Goal: Task Accomplishment & Management: Complete application form

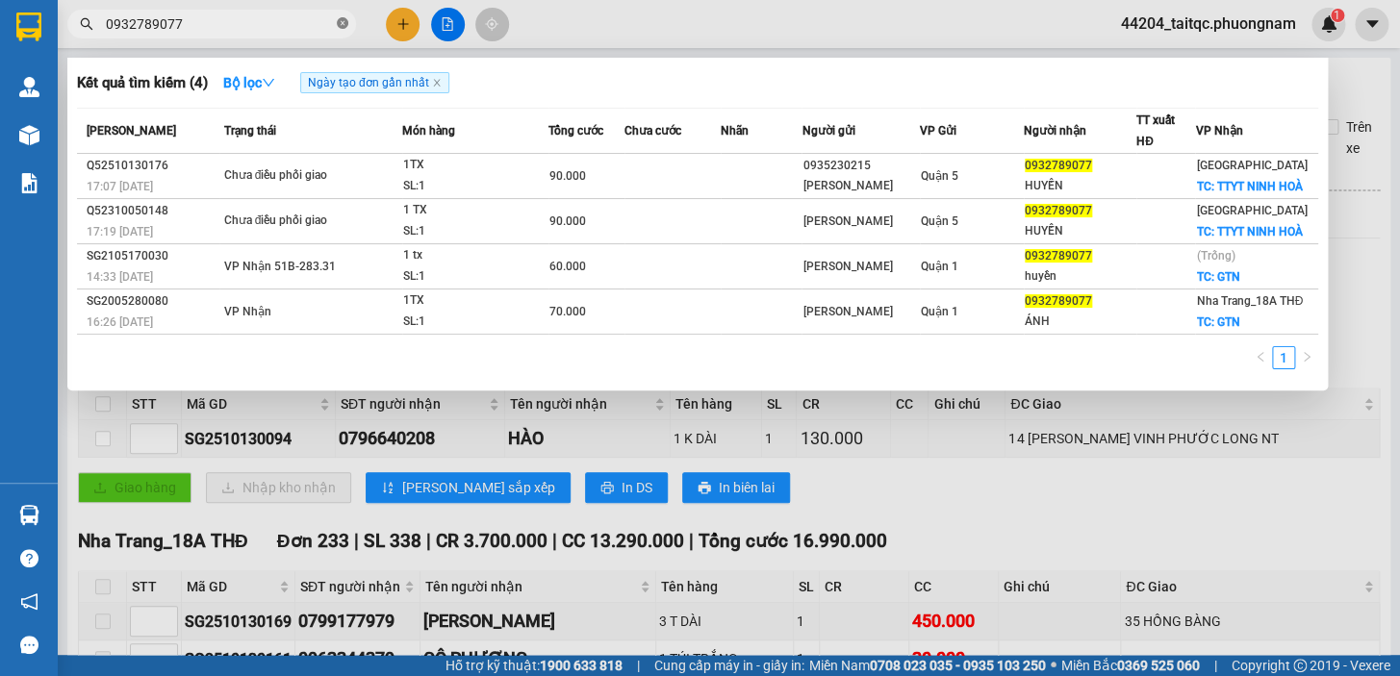
click at [341, 24] on icon "close-circle" at bounding box center [343, 23] width 12 height 12
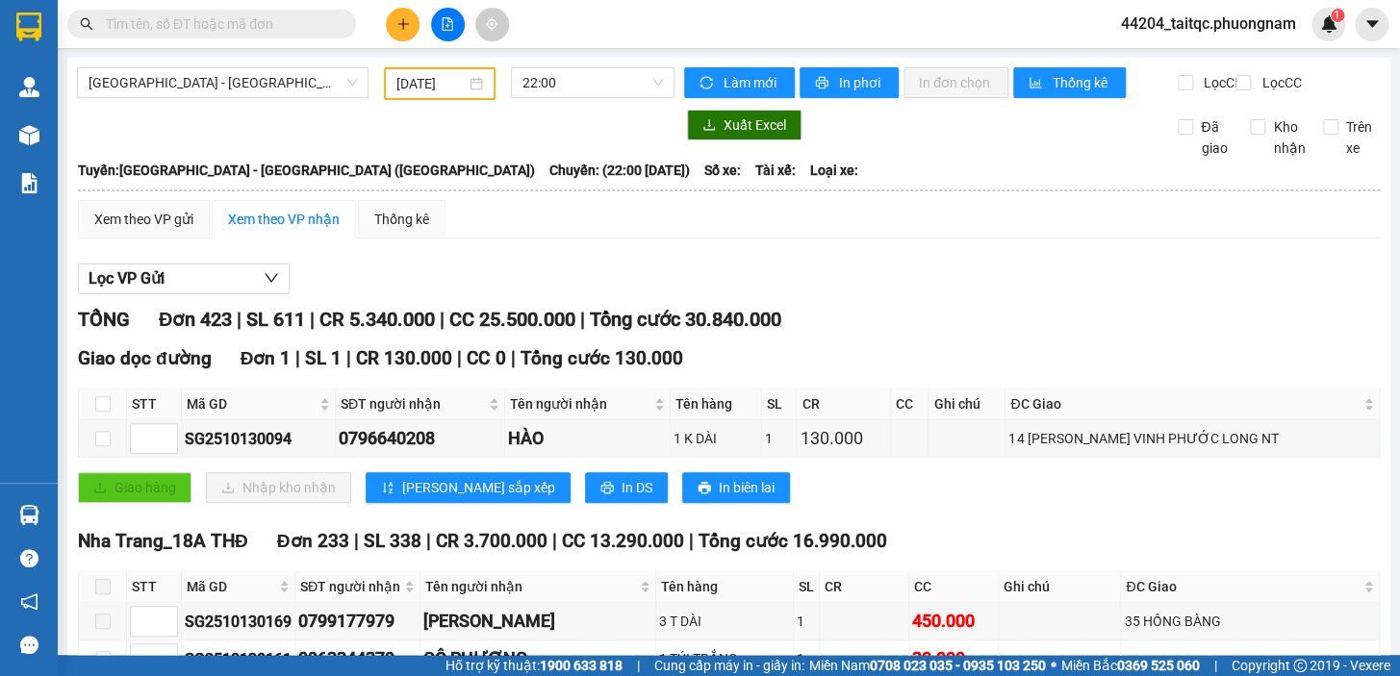
click at [215, 25] on input "text" at bounding box center [219, 23] width 227 height 21
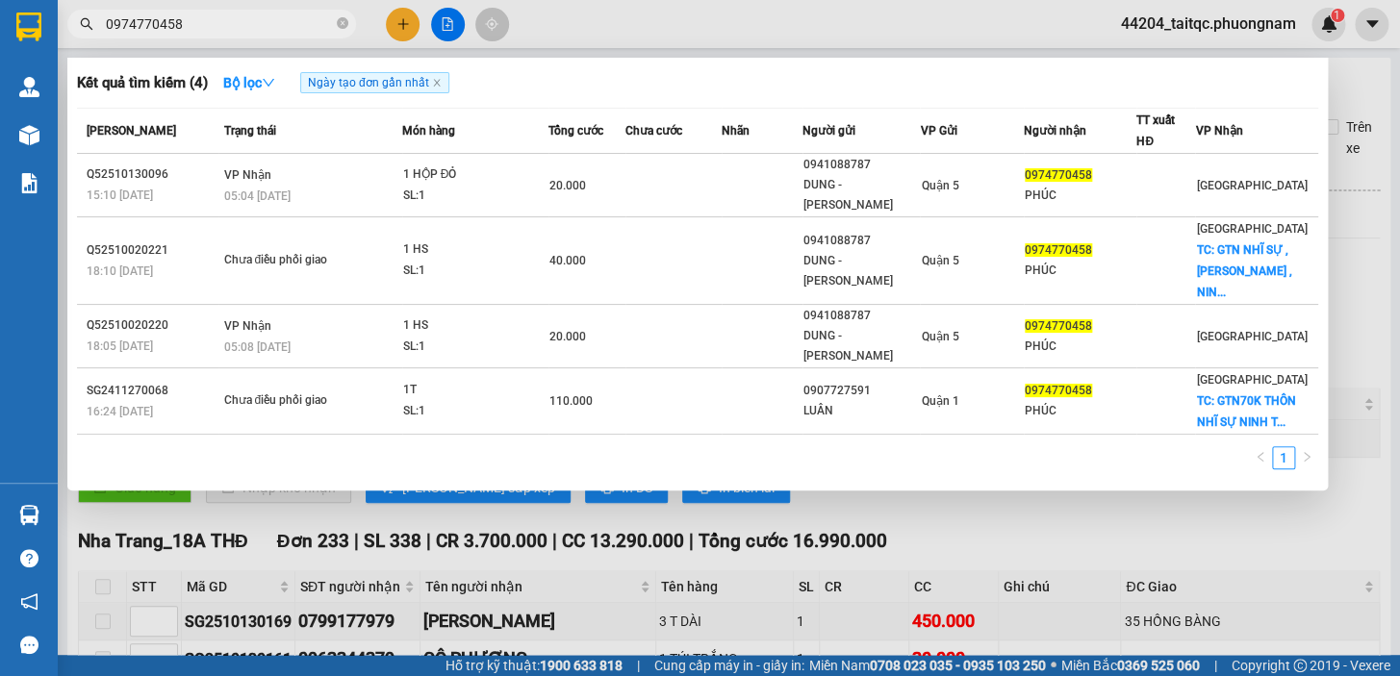
type input "0974770458"
drag, startPoint x: 335, startPoint y: 29, endPoint x: 346, endPoint y: 27, distance: 11.7
click at [337, 29] on span "0974770458" at bounding box center [211, 24] width 289 height 29
click at [344, 25] on icon "close-circle" at bounding box center [343, 23] width 12 height 12
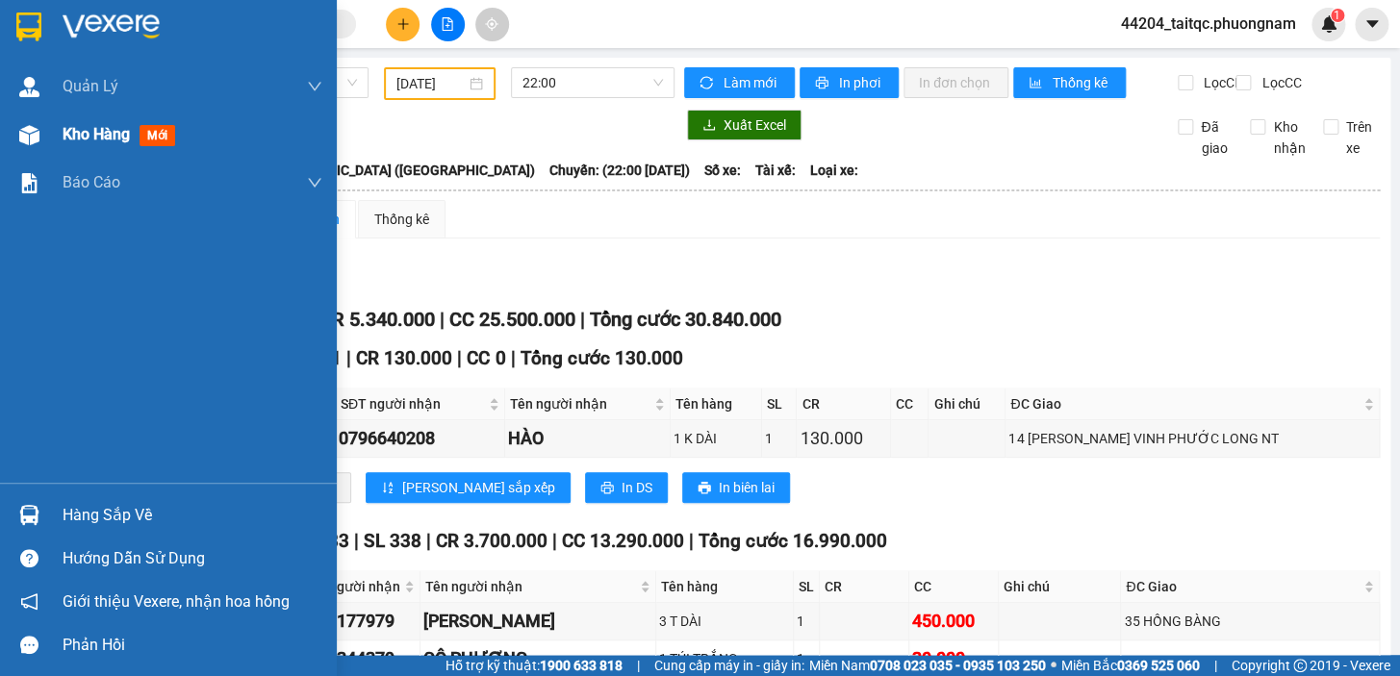
click at [50, 144] on div "Kho hàng mới" at bounding box center [168, 135] width 337 height 48
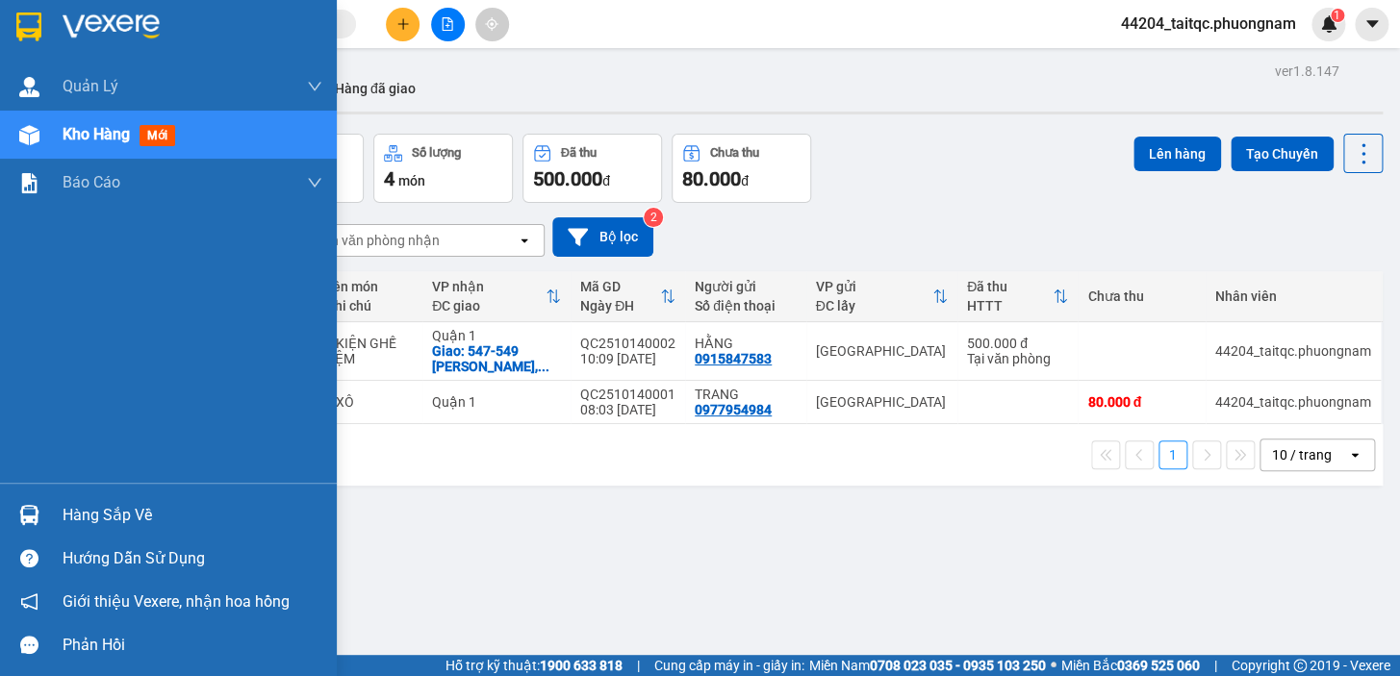
click at [107, 136] on span "Kho hàng" at bounding box center [96, 134] width 67 height 18
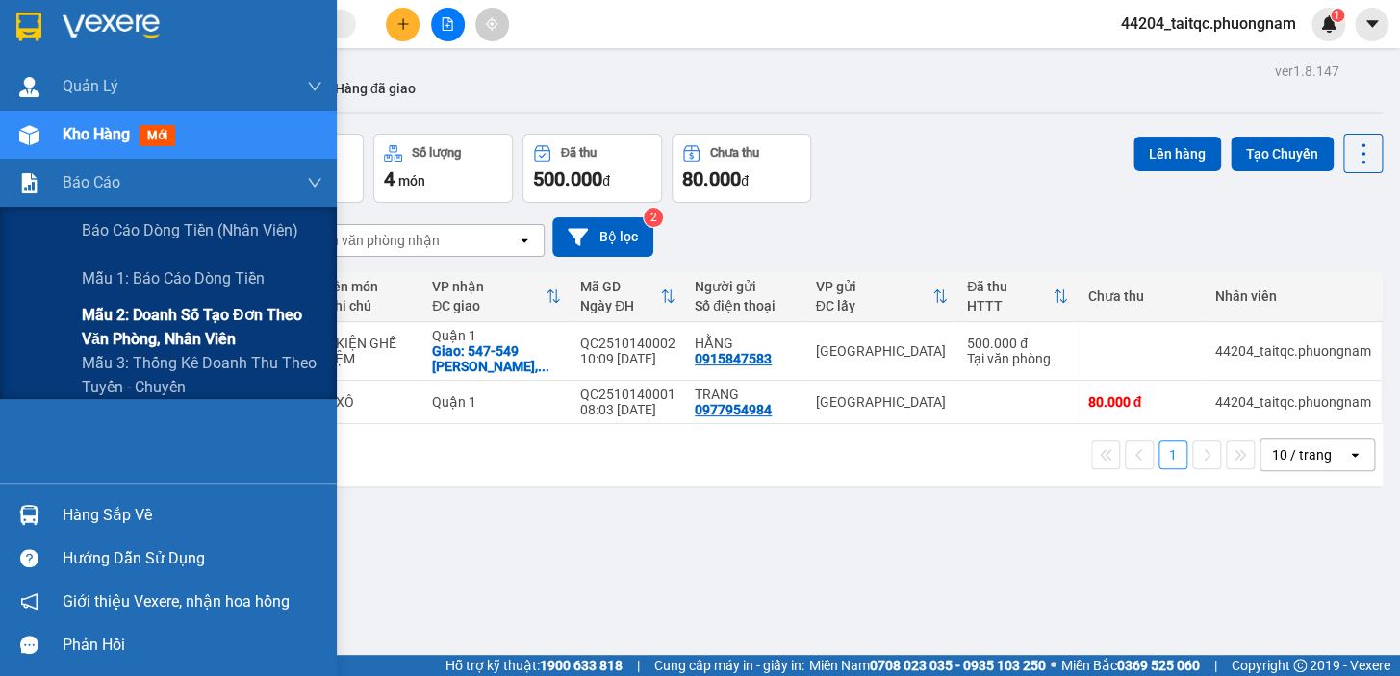
click at [164, 327] on span "Mẫu 2: Doanh số tạo đơn theo Văn phòng, nhân viên" at bounding box center [202, 327] width 241 height 48
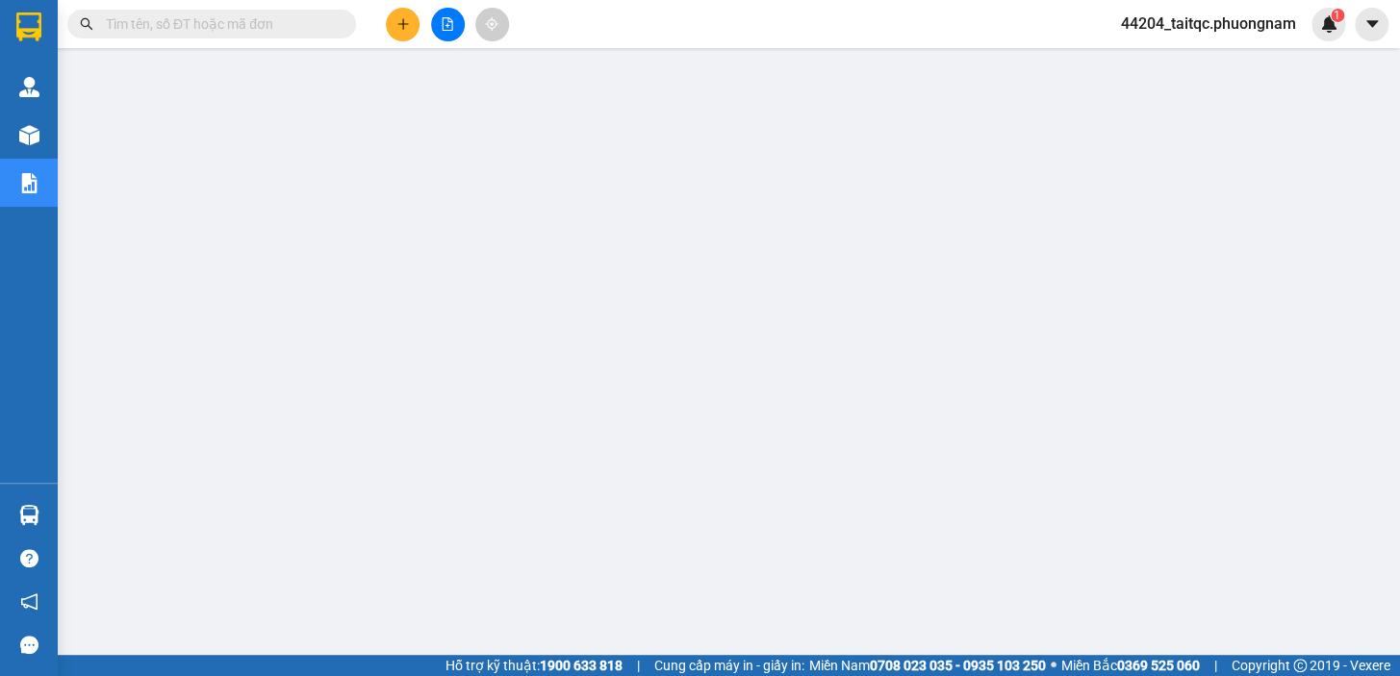
click at [436, 22] on button at bounding box center [448, 25] width 34 height 34
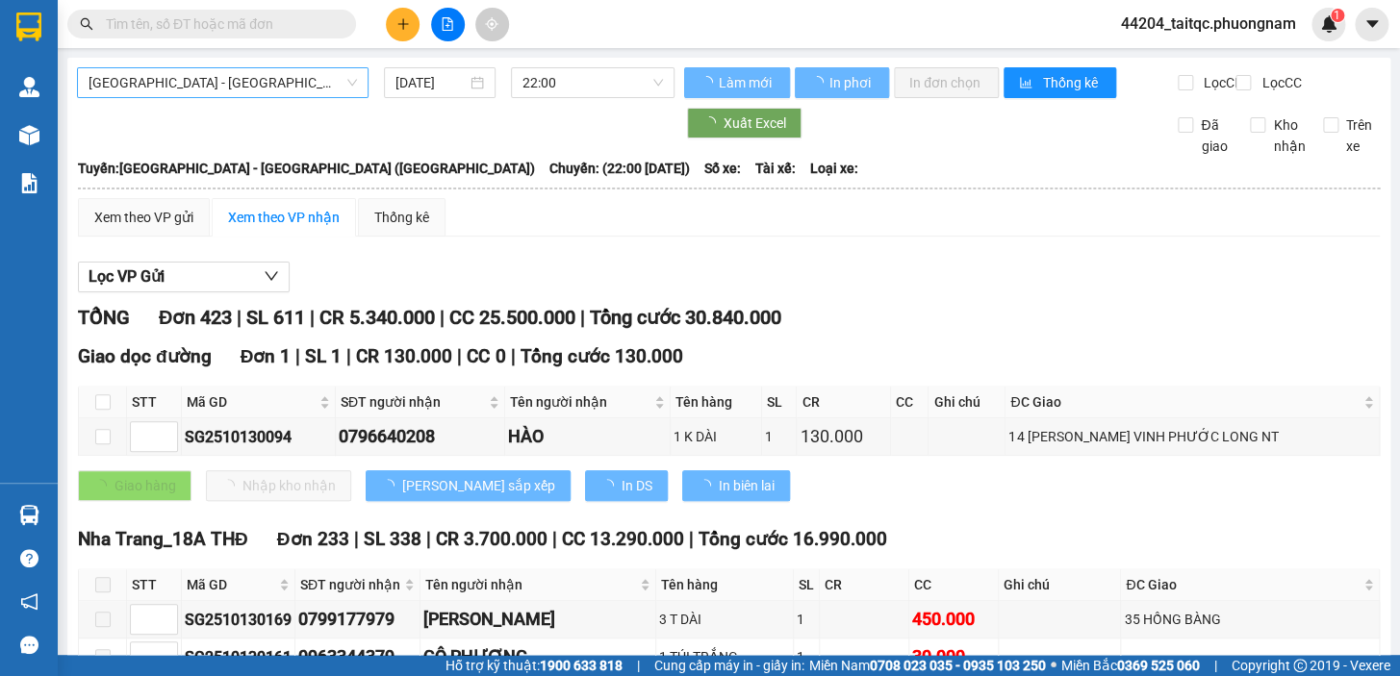
type input "[DATE]"
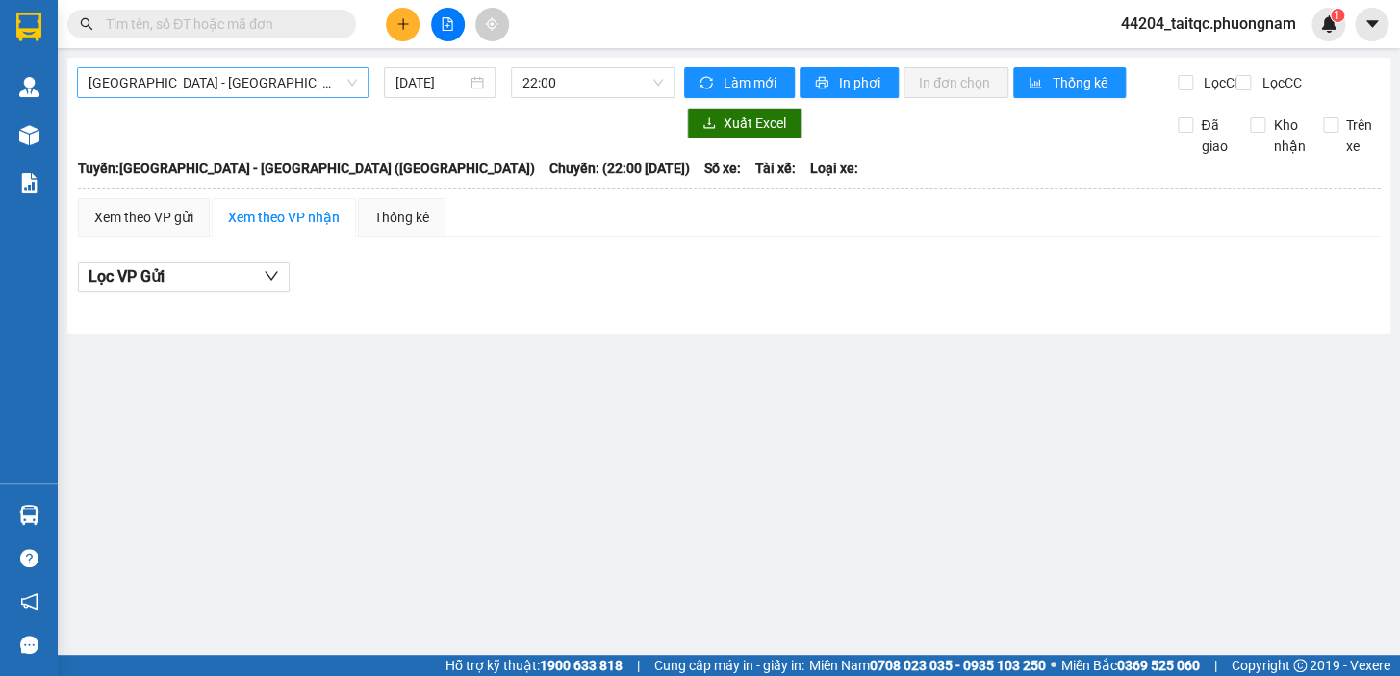
drag, startPoint x: 220, startPoint y: 83, endPoint x: 218, endPoint y: 100, distance: 17.4
click at [220, 84] on span "[GEOGRAPHIC_DATA] - [GEOGRAPHIC_DATA] ([GEOGRAPHIC_DATA])" at bounding box center [223, 82] width 268 height 29
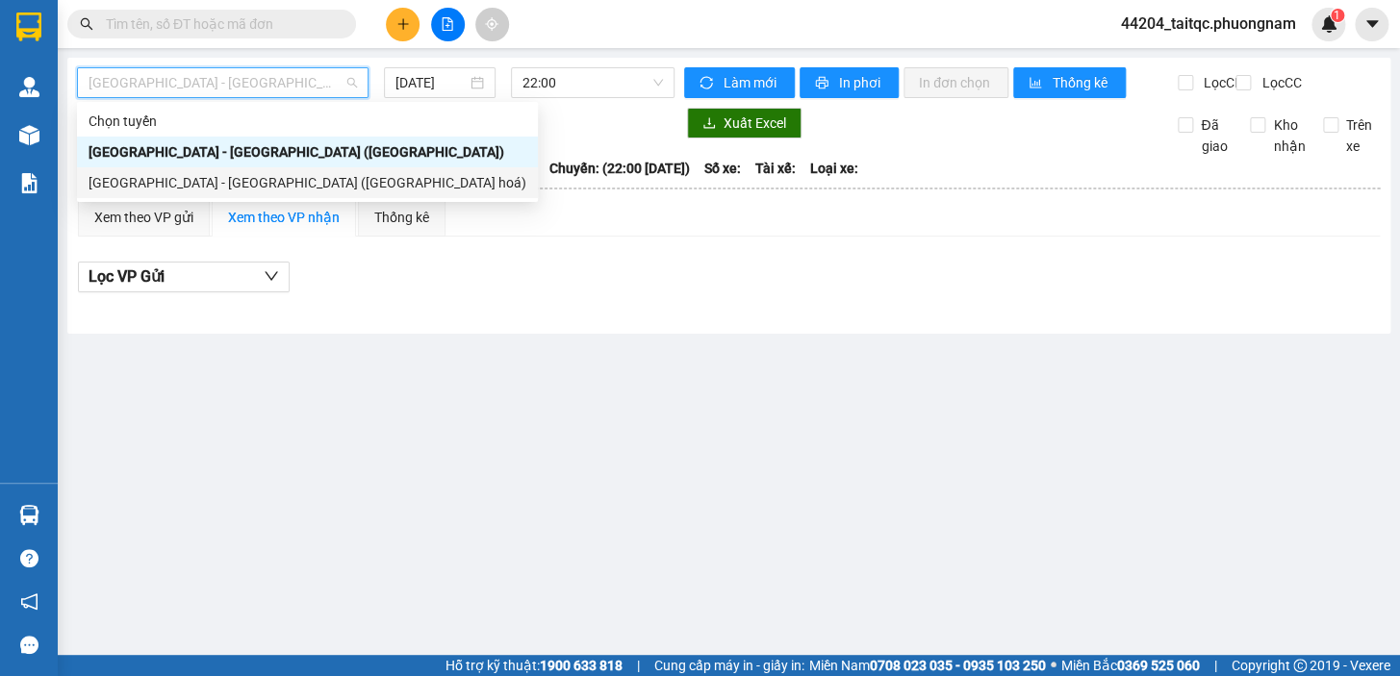
click at [160, 185] on div "[GEOGRAPHIC_DATA] - [GEOGRAPHIC_DATA] ([GEOGRAPHIC_DATA] hoá)" at bounding box center [308, 182] width 438 height 21
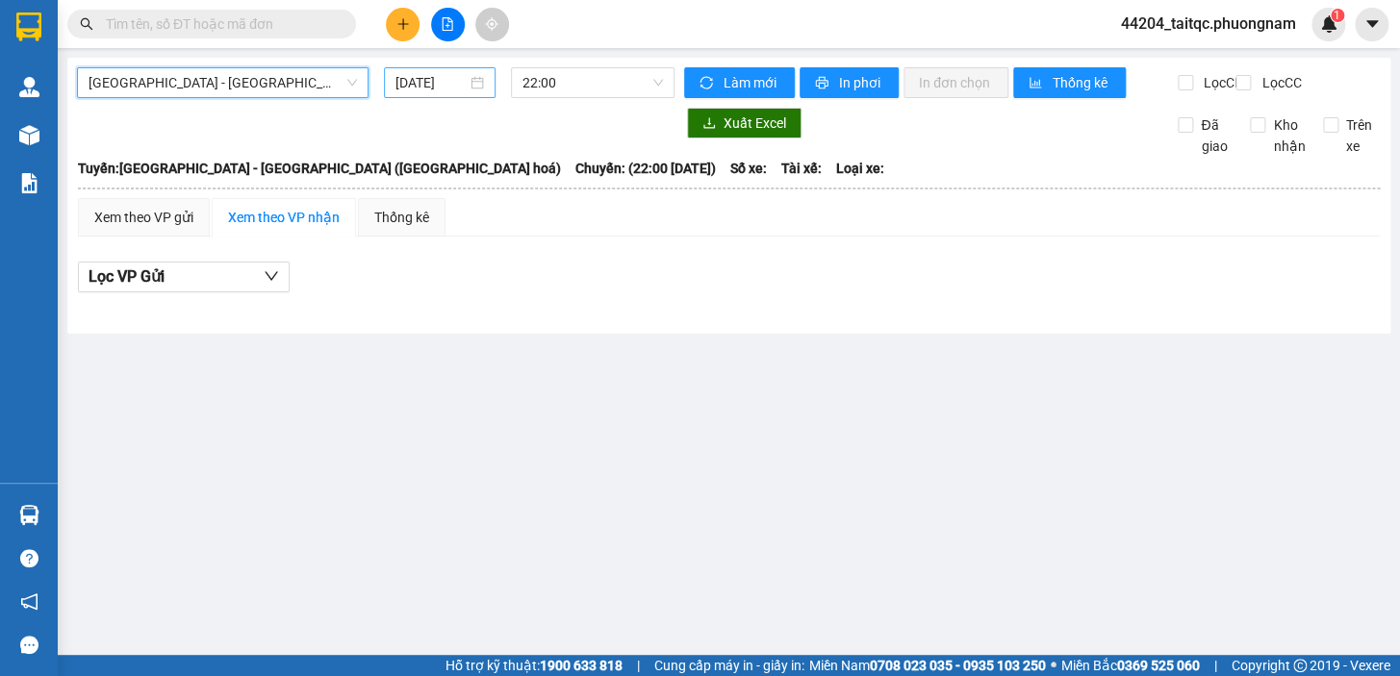
click at [418, 82] on input "[DATE]" at bounding box center [431, 82] width 72 height 21
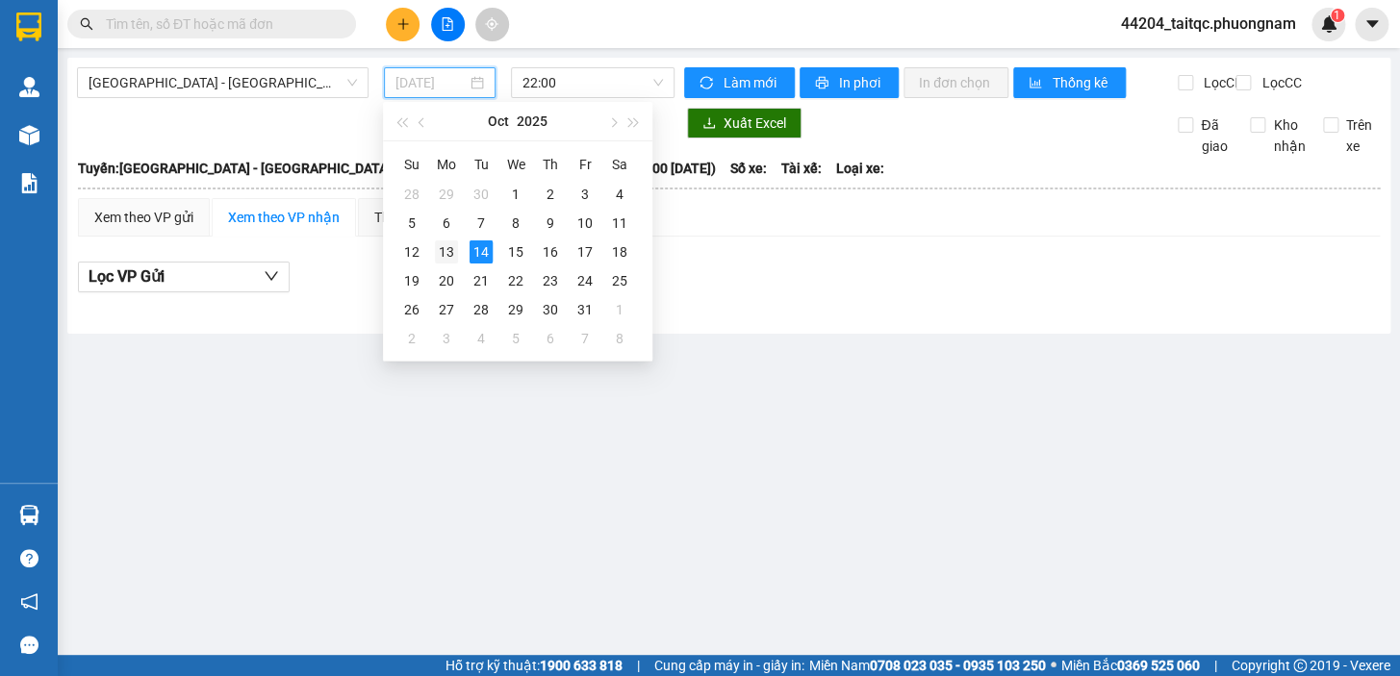
click at [449, 250] on div "13" at bounding box center [446, 252] width 23 height 23
type input "[DATE]"
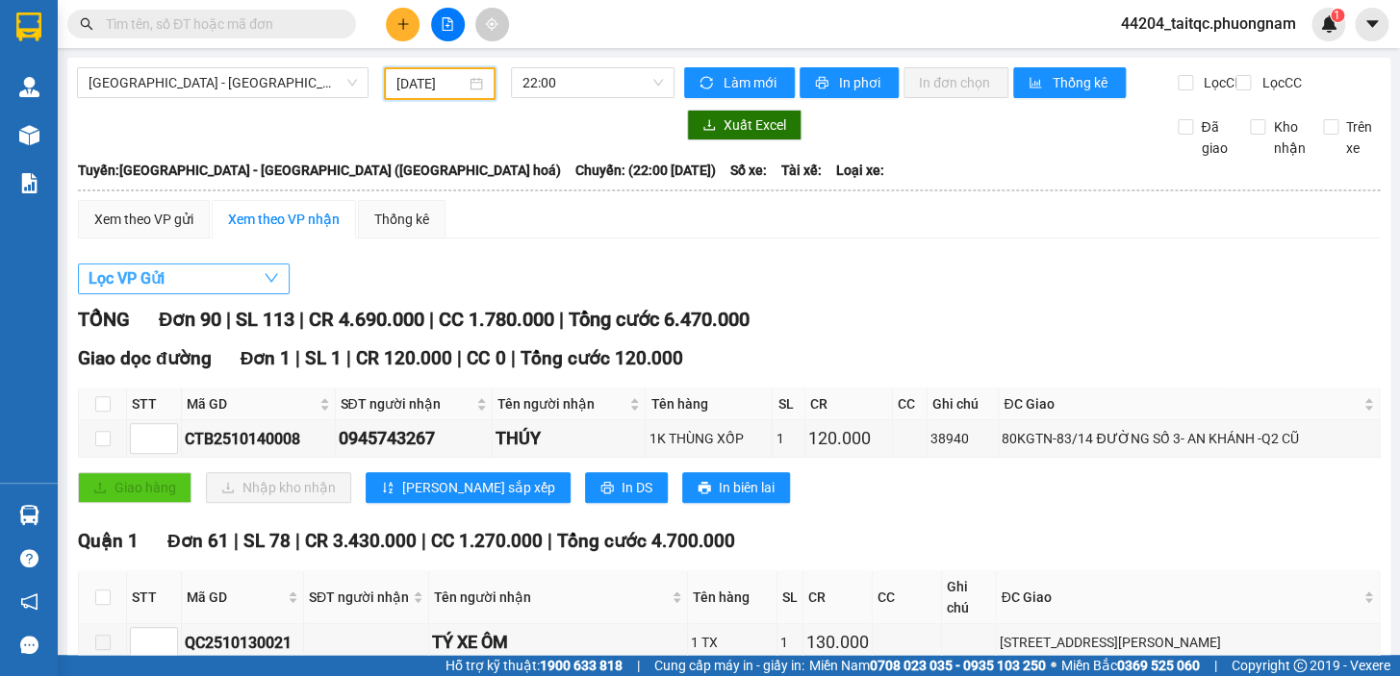
click at [192, 279] on button "Lọc VP Gửi" at bounding box center [184, 279] width 212 height 31
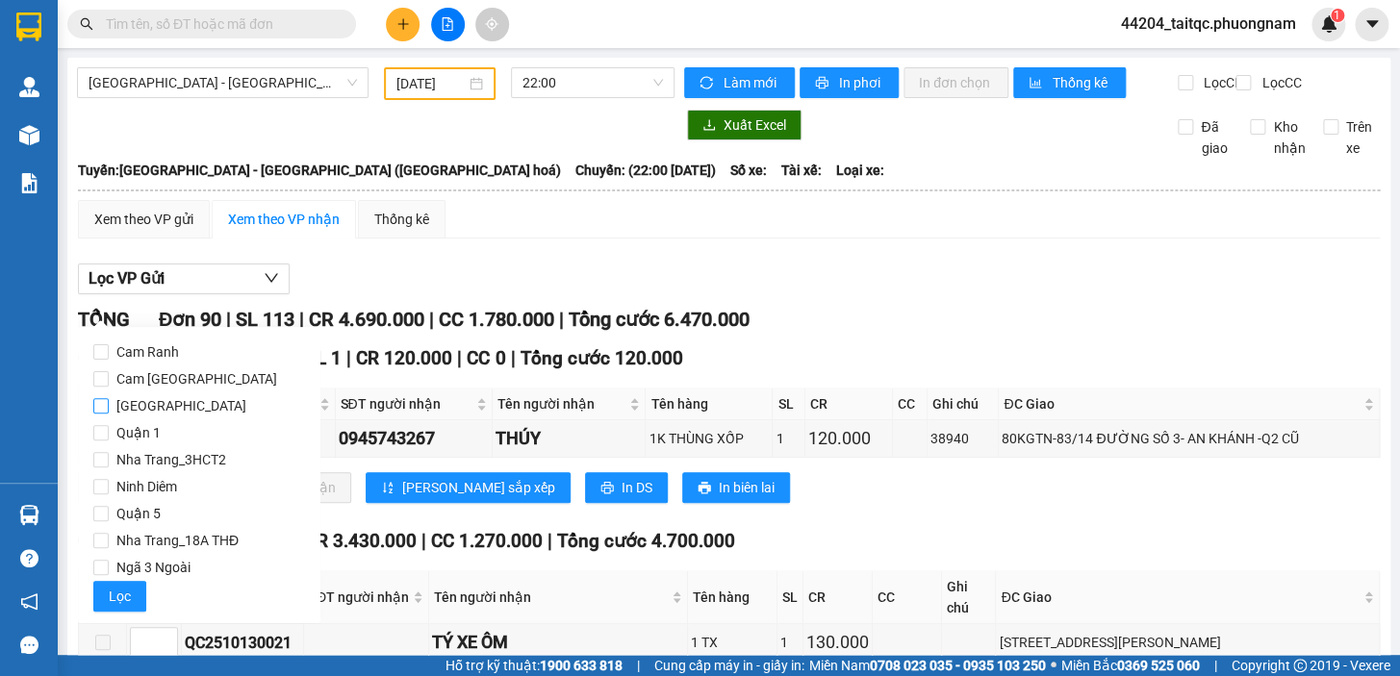
click at [151, 409] on span "[GEOGRAPHIC_DATA]" at bounding box center [181, 406] width 145 height 27
click at [109, 409] on input "[GEOGRAPHIC_DATA]" at bounding box center [100, 405] width 15 height 15
checkbox input "true"
click at [125, 589] on span "Lọc" at bounding box center [120, 596] width 22 height 21
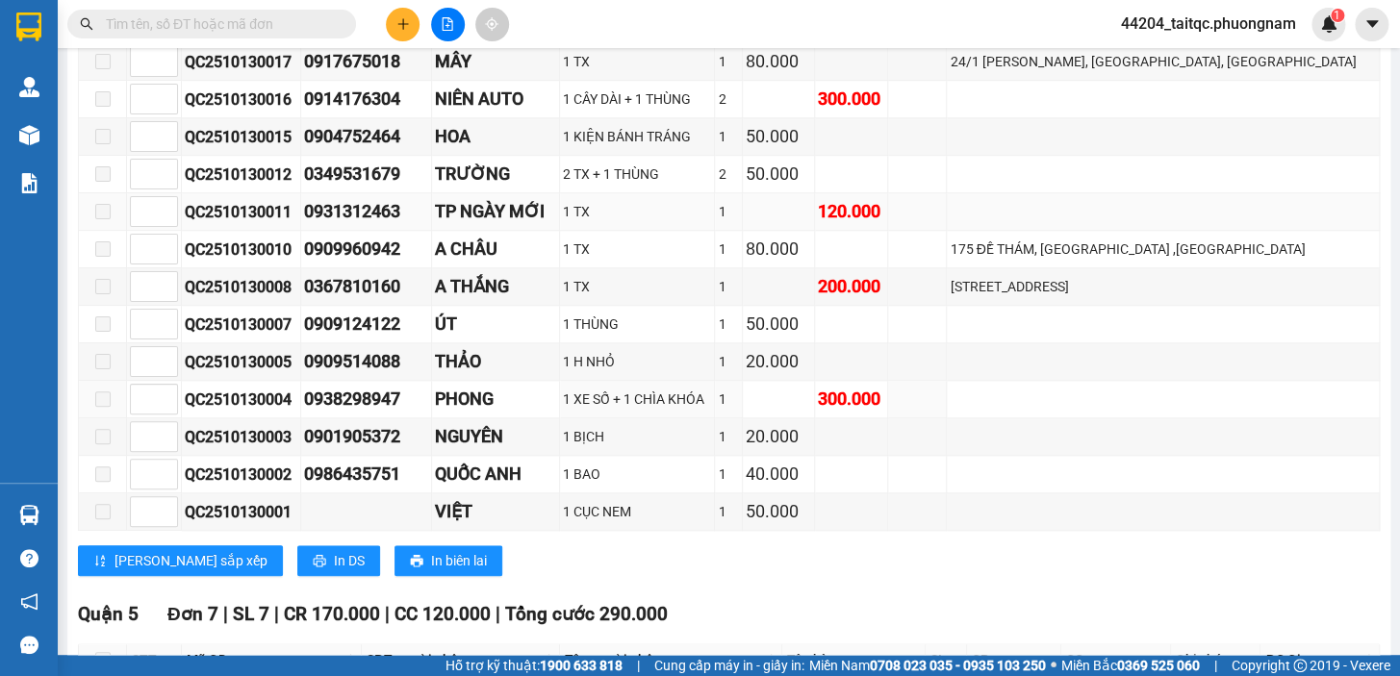
scroll to position [524, 0]
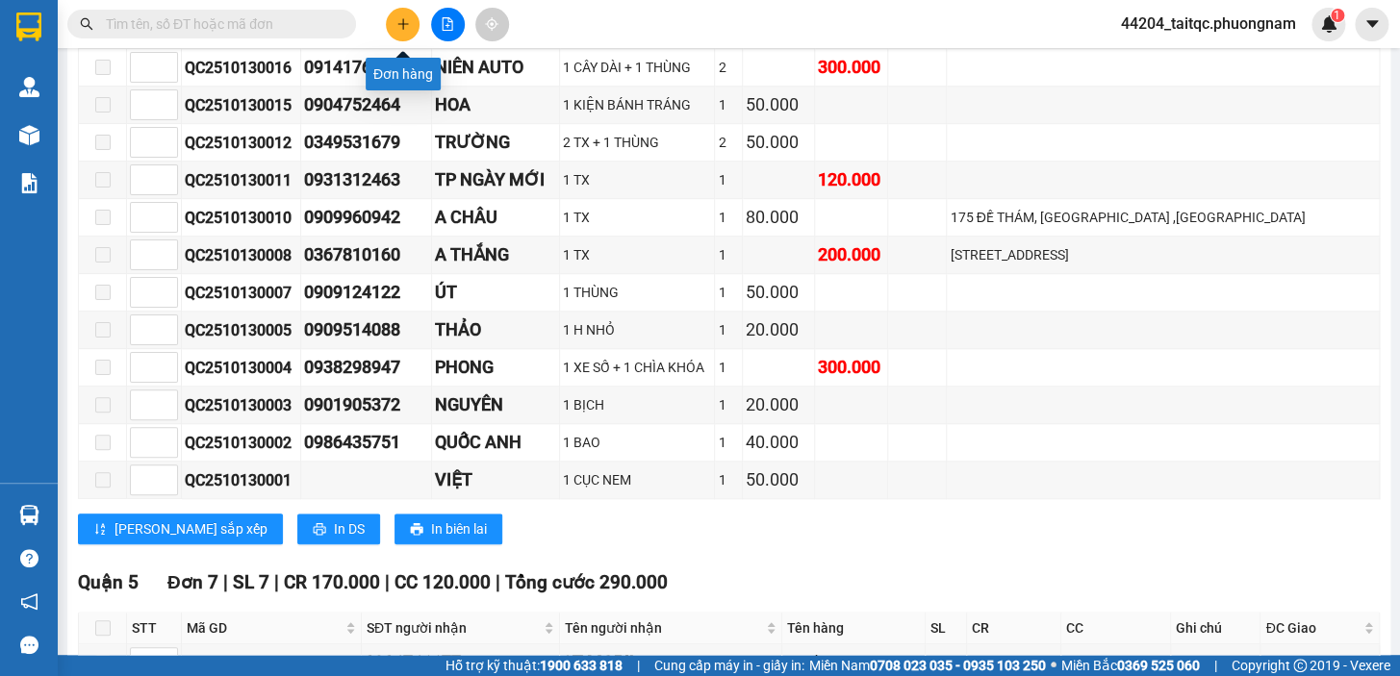
click at [396, 29] on icon "plus" at bounding box center [402, 23] width 13 height 13
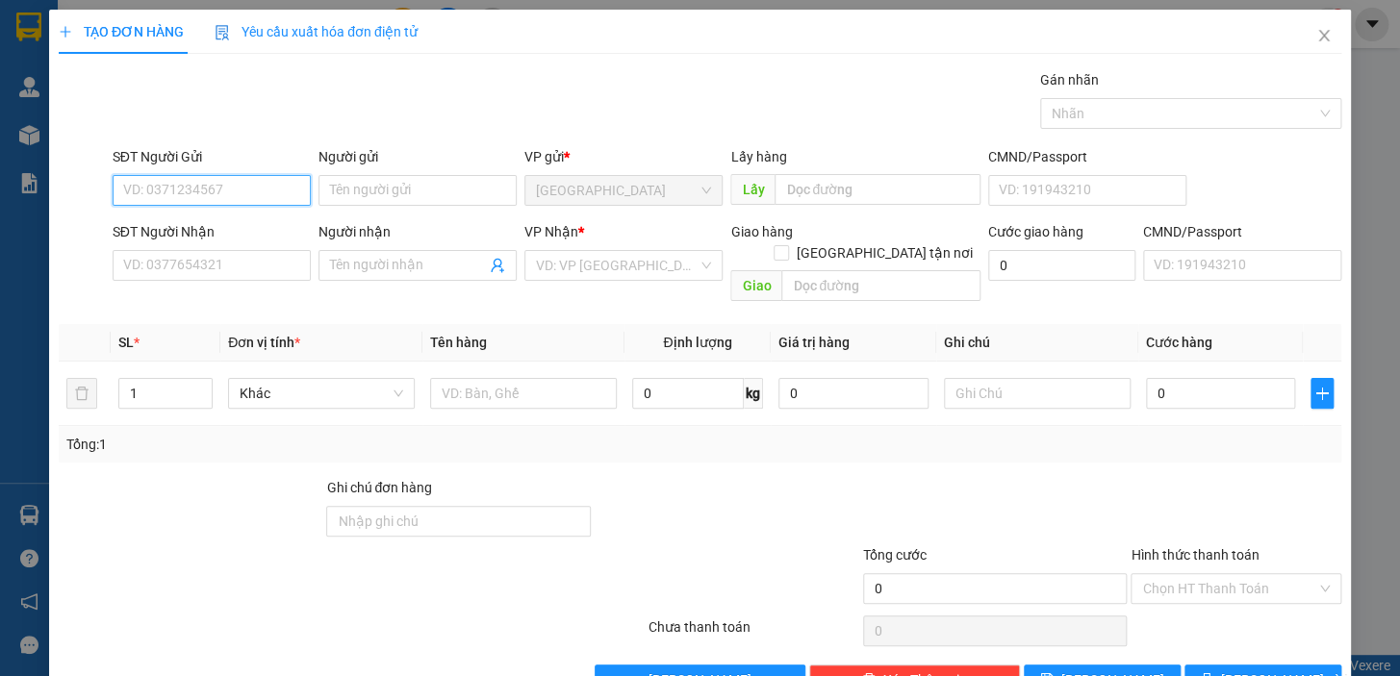
click at [234, 191] on input "SĐT Người Gửi" at bounding box center [212, 190] width 198 height 31
click at [237, 191] on input "SĐT Người Gửi" at bounding box center [212, 190] width 198 height 31
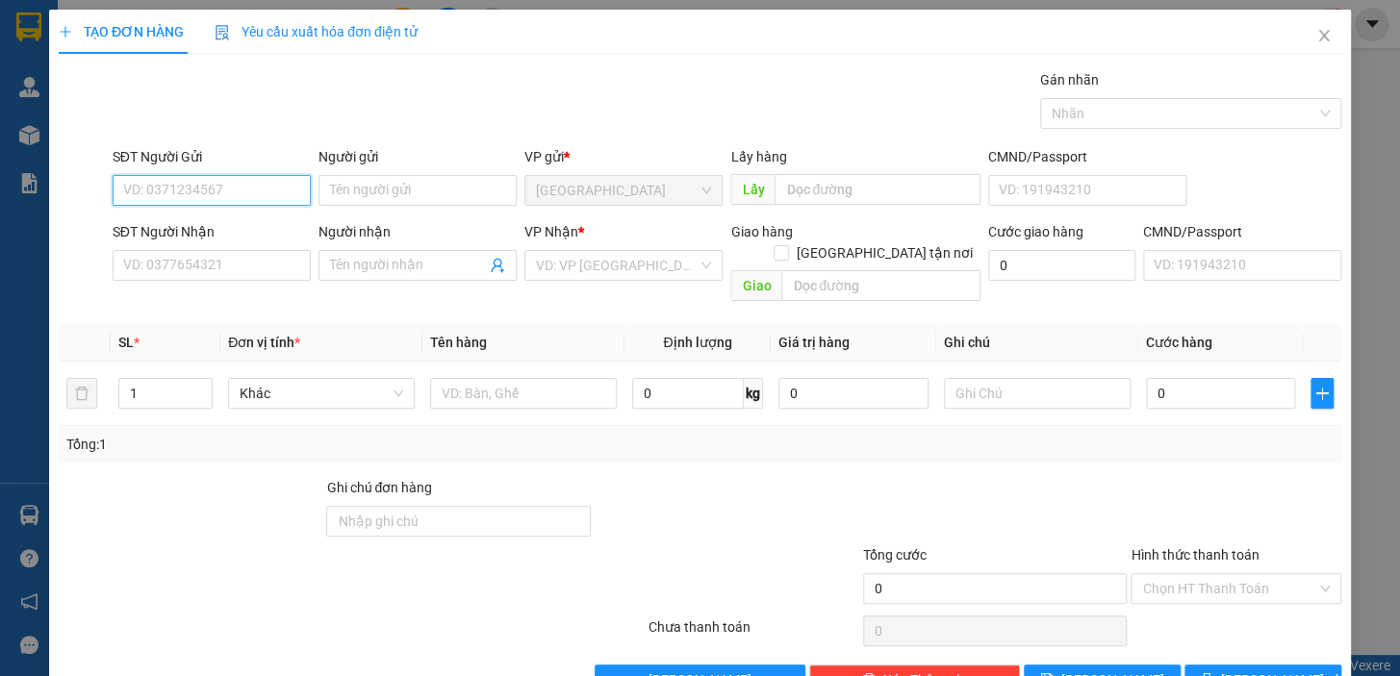
click at [237, 191] on input "SĐT Người Gửi" at bounding box center [212, 190] width 198 height 31
type input "0394928037"
click at [417, 192] on input "Người gửi" at bounding box center [417, 190] width 198 height 31
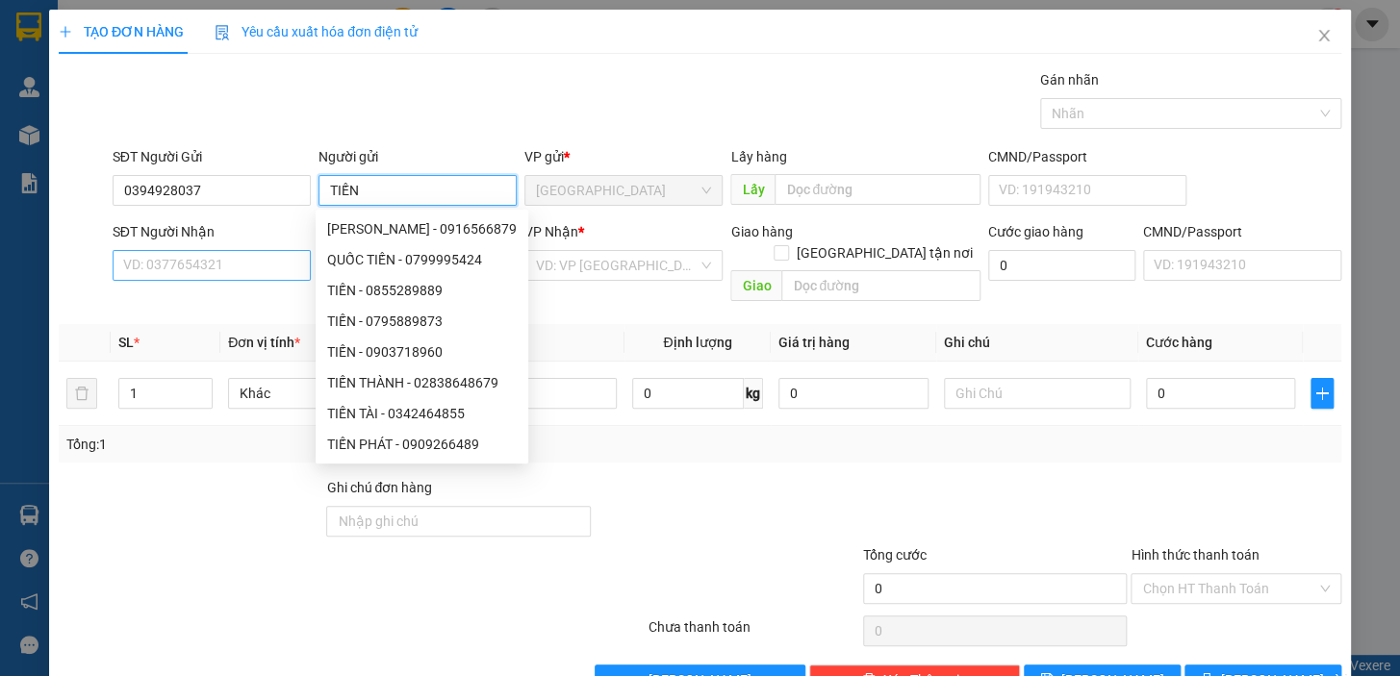
type input "TIẾN"
click at [227, 269] on input "SĐT Người Nhận" at bounding box center [212, 265] width 198 height 31
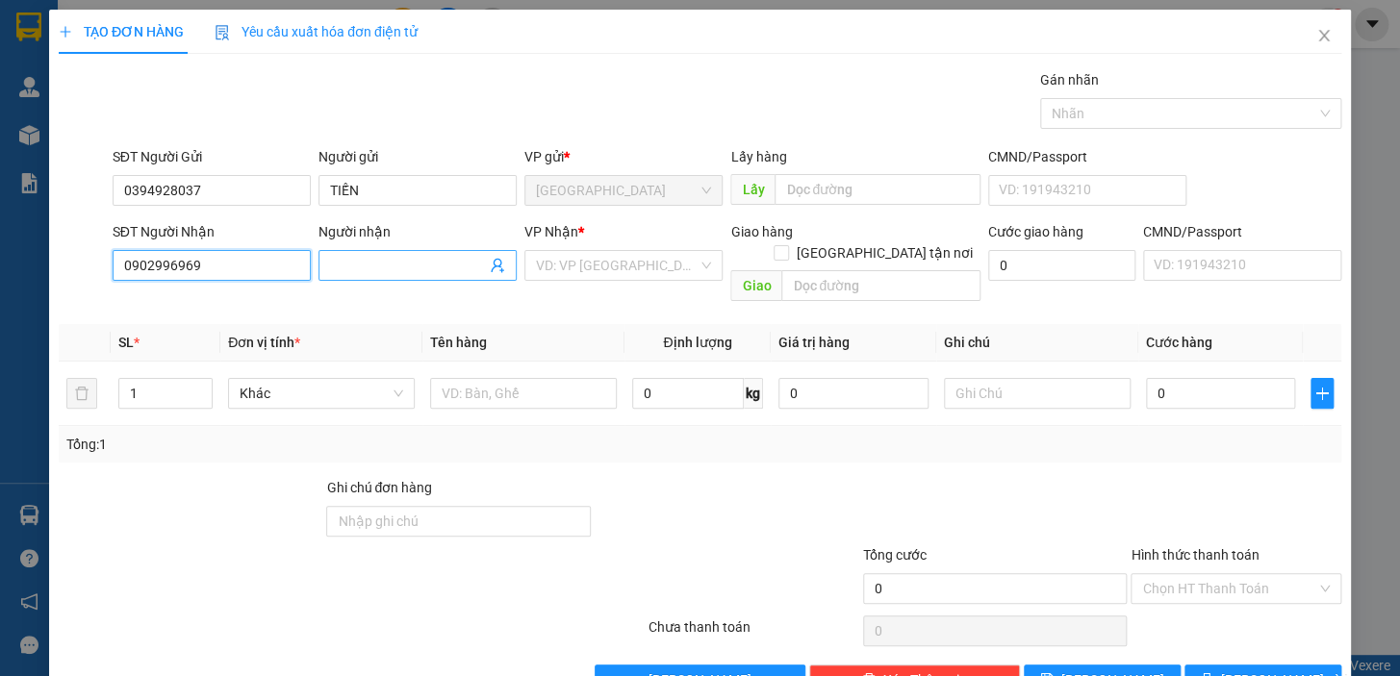
type input "0902996969"
click at [361, 262] on input "Người nhận" at bounding box center [408, 265] width 156 height 21
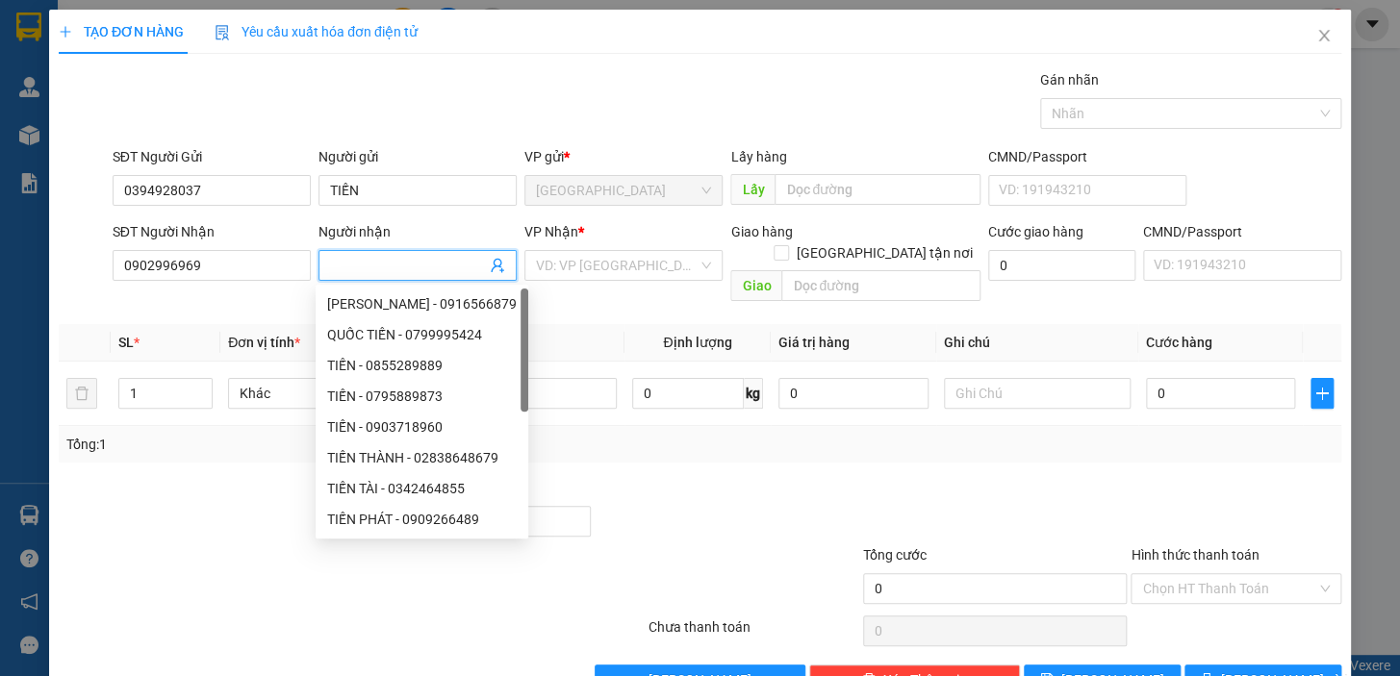
type input "D"
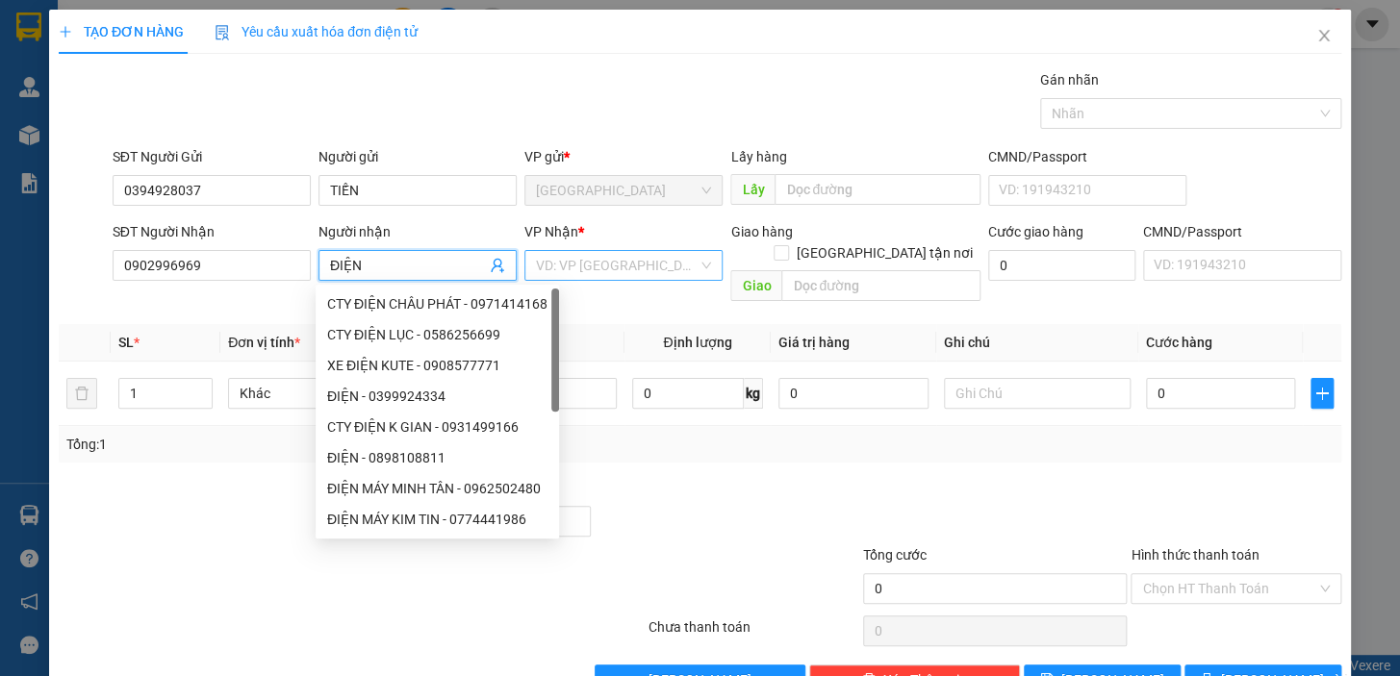
type input "ĐIỆN"
click at [635, 273] on input "search" at bounding box center [617, 265] width 162 height 29
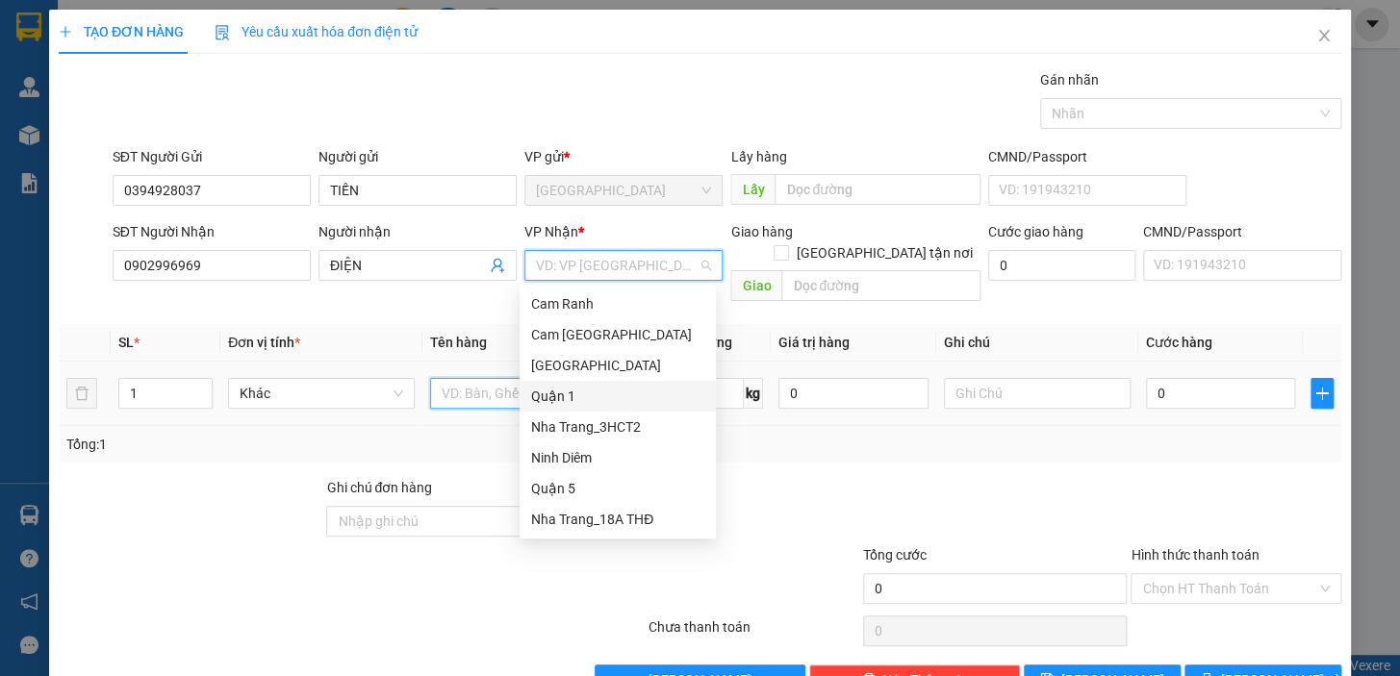
click at [445, 378] on input "text" at bounding box center [523, 393] width 187 height 31
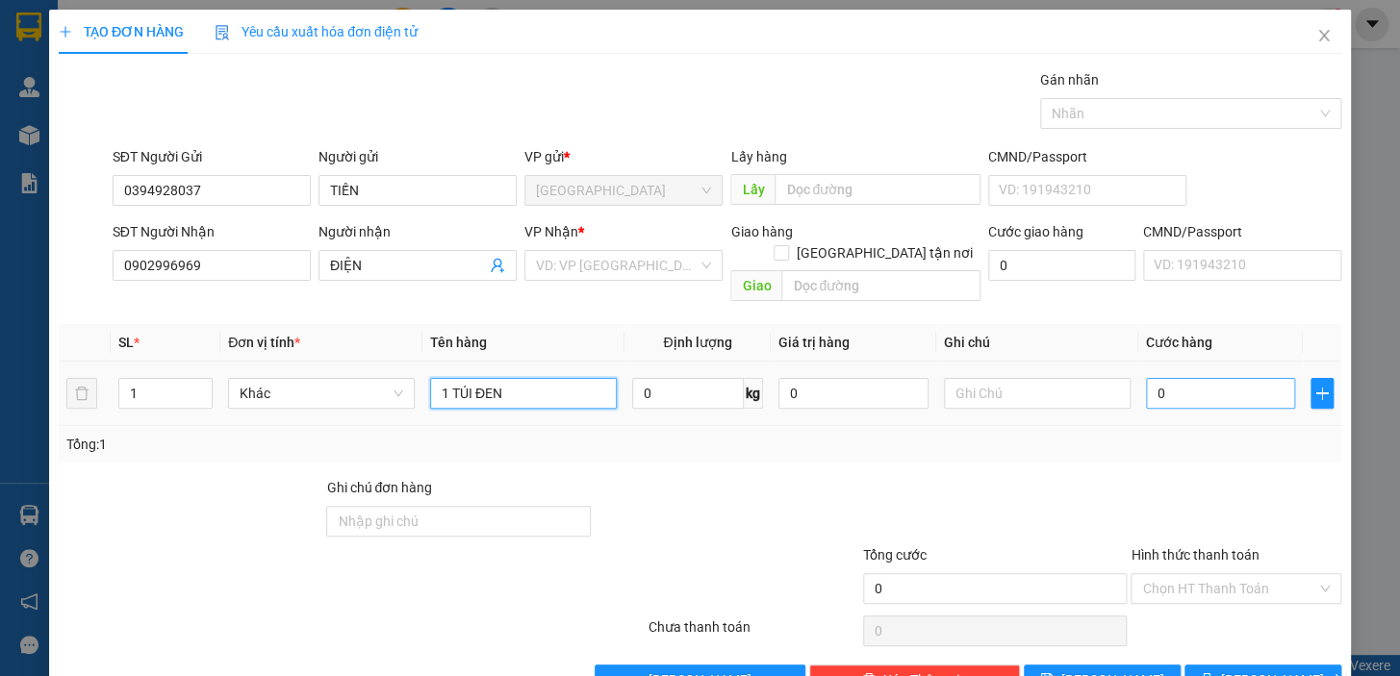
type input "1 TÚI ĐEN"
click at [1200, 385] on input "0" at bounding box center [1221, 393] width 150 height 31
type input "2"
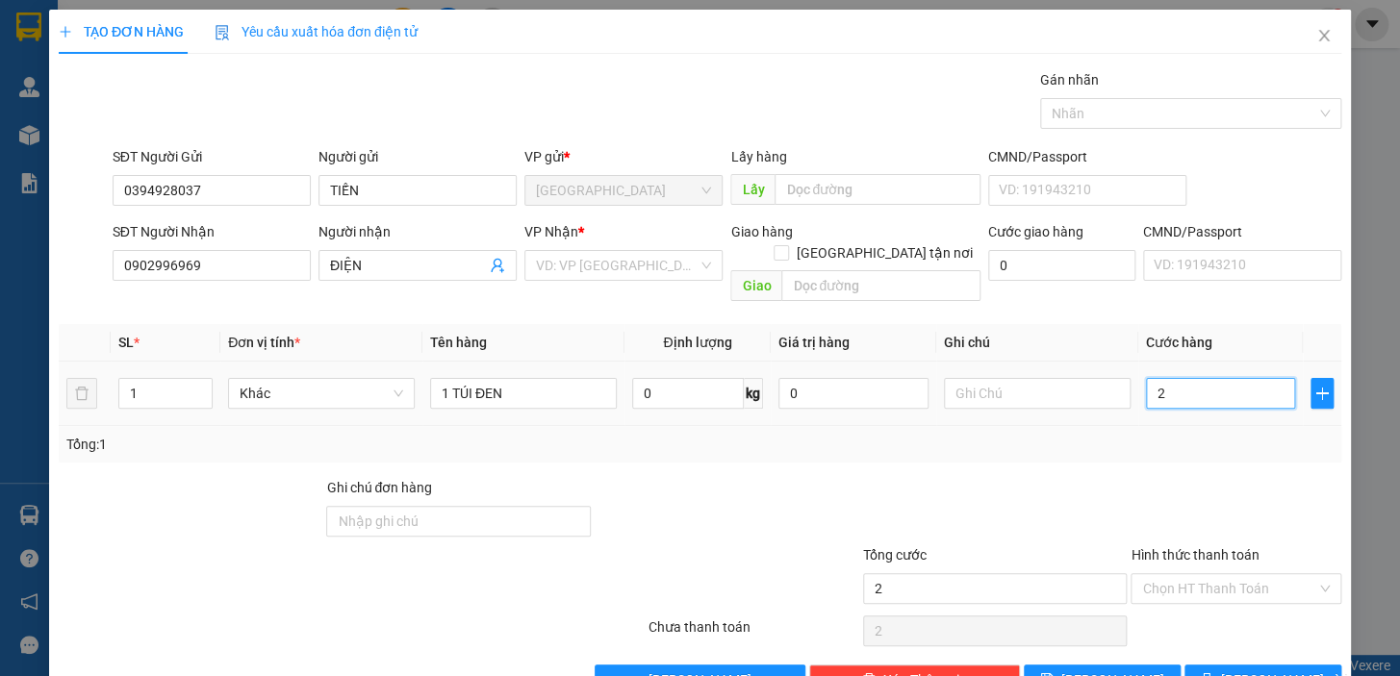
type input "20"
type input "20.000"
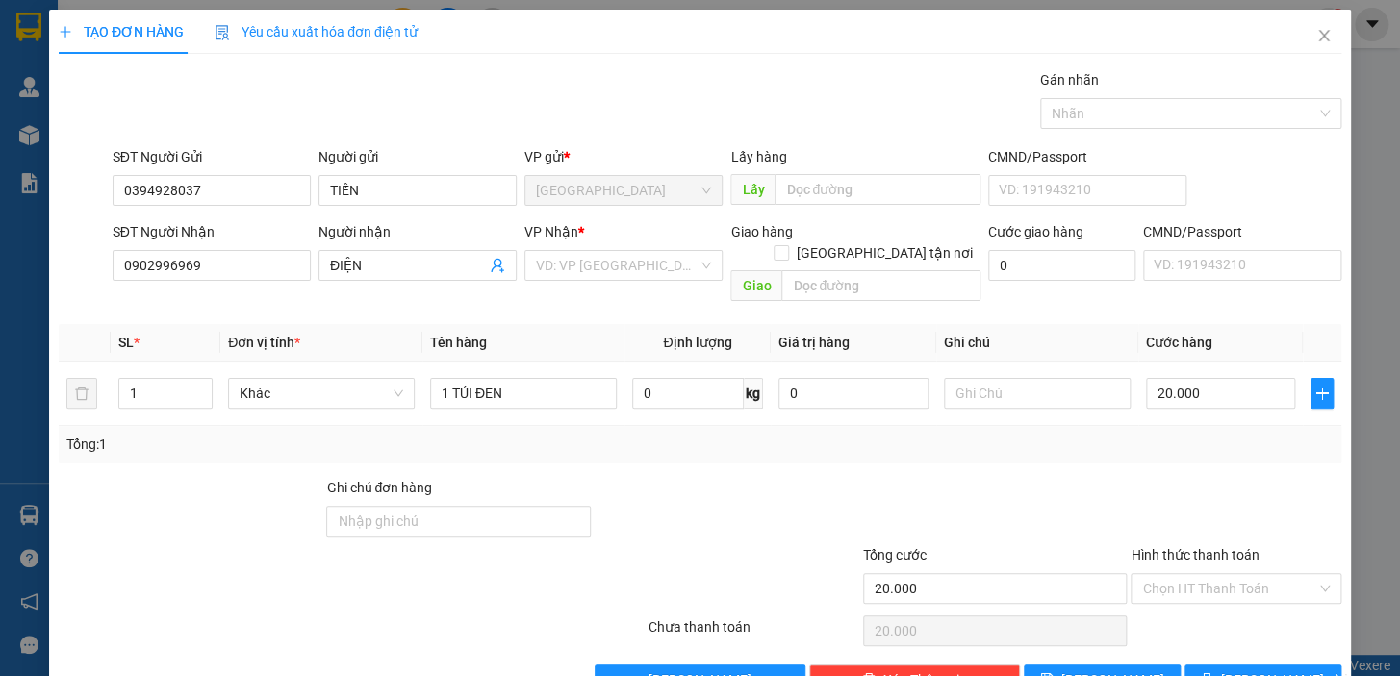
click at [1188, 434] on div "Tổng: 1" at bounding box center [699, 444] width 1267 height 21
click at [602, 269] on input "search" at bounding box center [617, 265] width 162 height 29
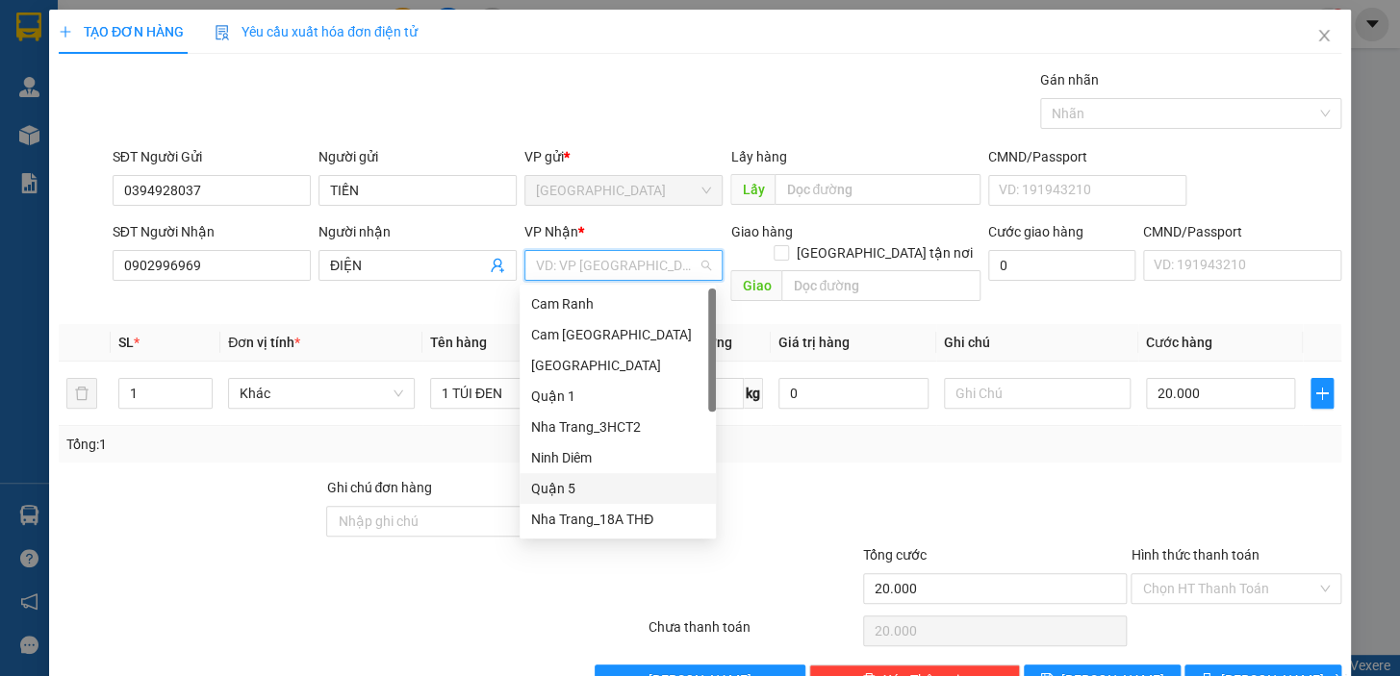
click at [574, 491] on div "Quận 5" at bounding box center [617, 488] width 173 height 21
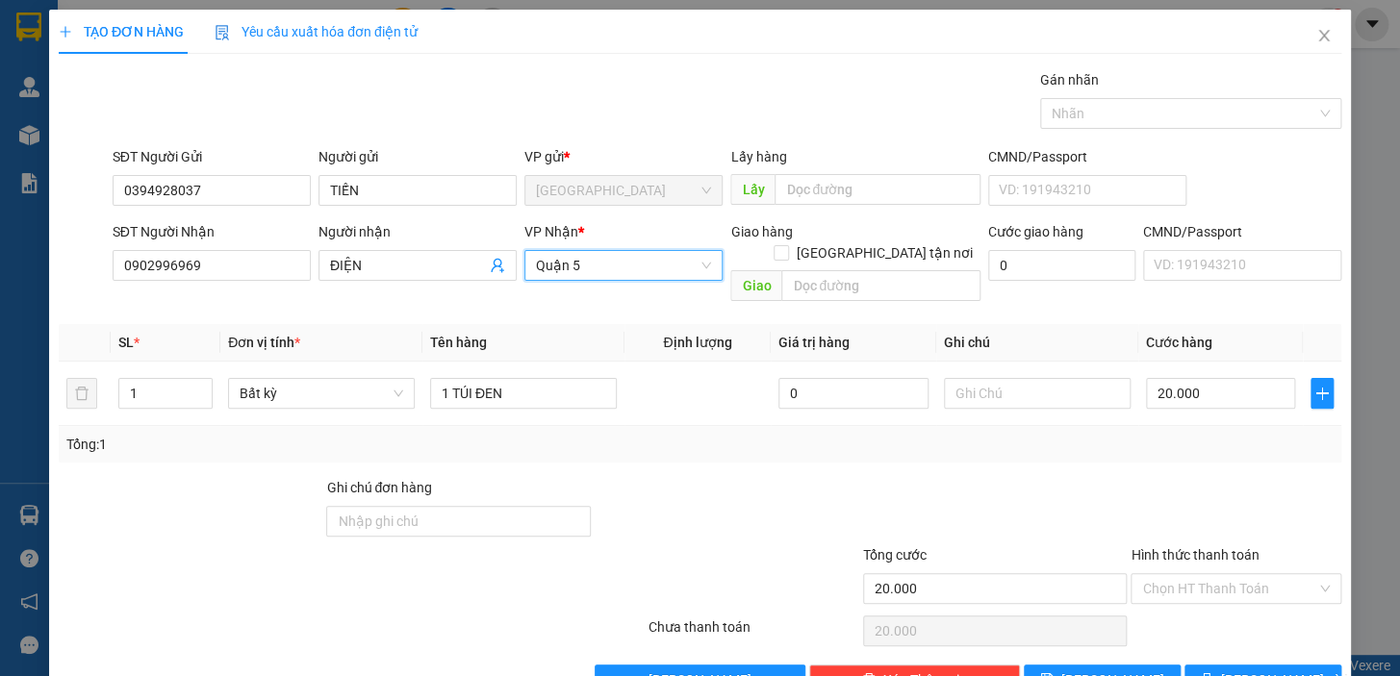
click at [1183, 477] on div at bounding box center [1235, 510] width 215 height 67
click at [1231, 574] on input "Hình thức thanh toán" at bounding box center [1229, 588] width 174 height 29
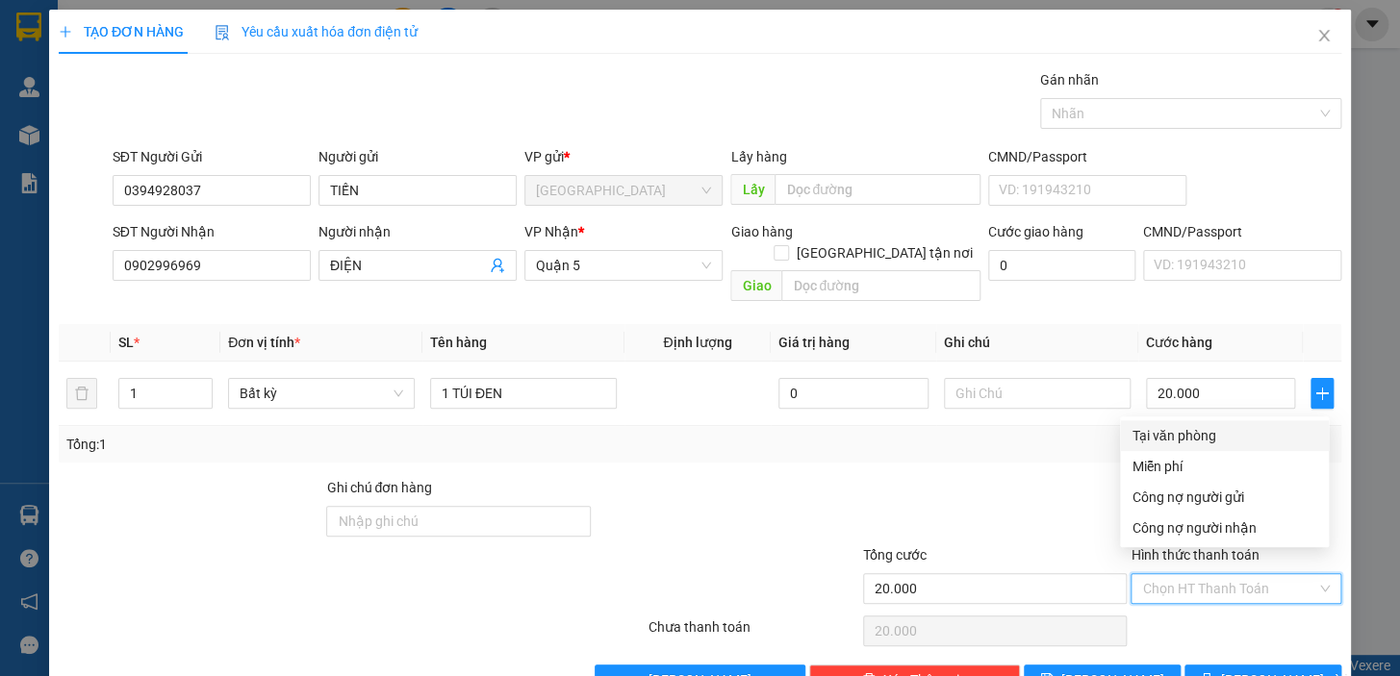
click at [1227, 436] on div "Tại văn phòng" at bounding box center [1224, 435] width 186 height 21
type input "0"
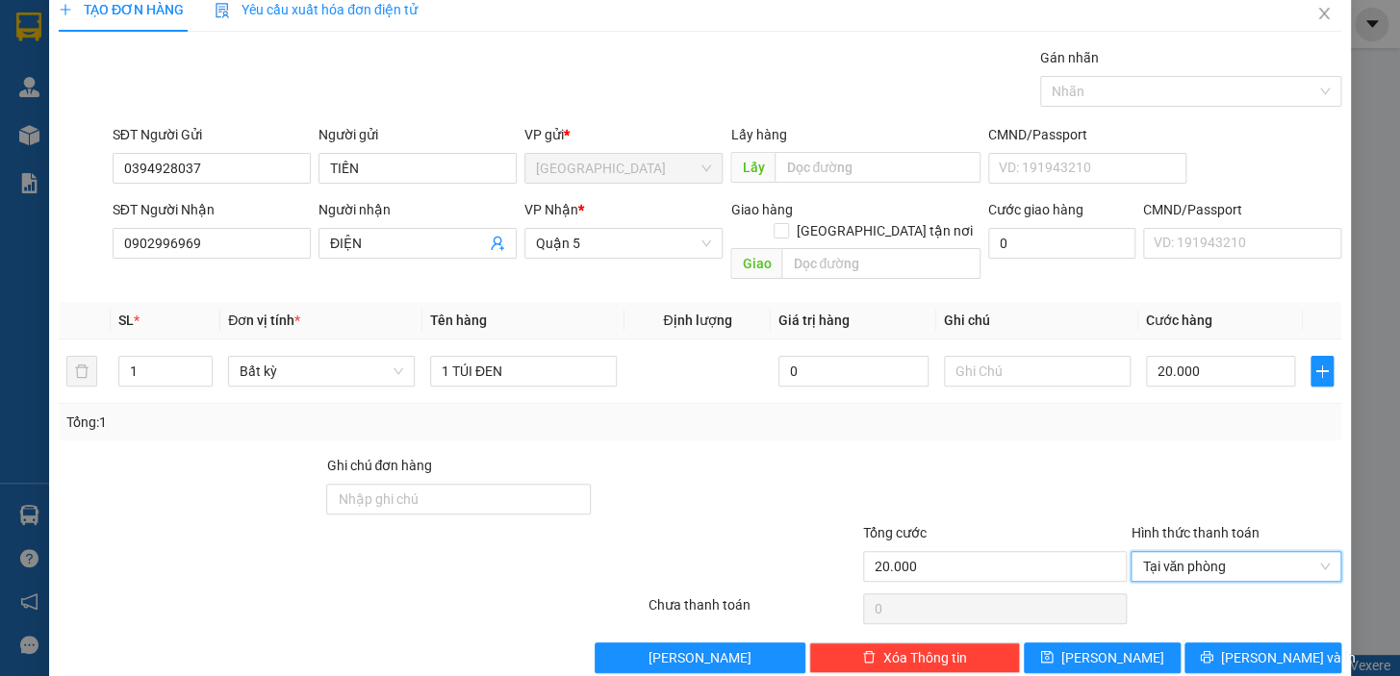
scroll to position [35, 0]
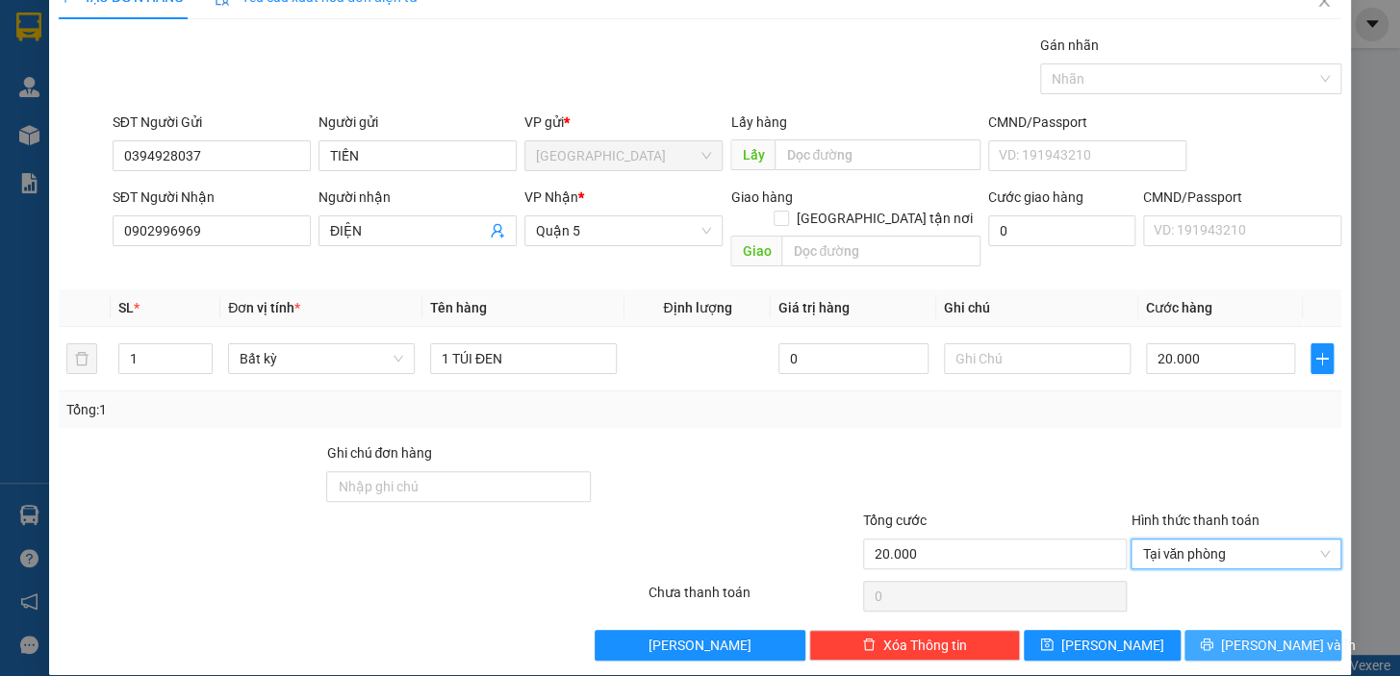
click at [1259, 635] on span "Lưu và In" at bounding box center [1288, 645] width 135 height 21
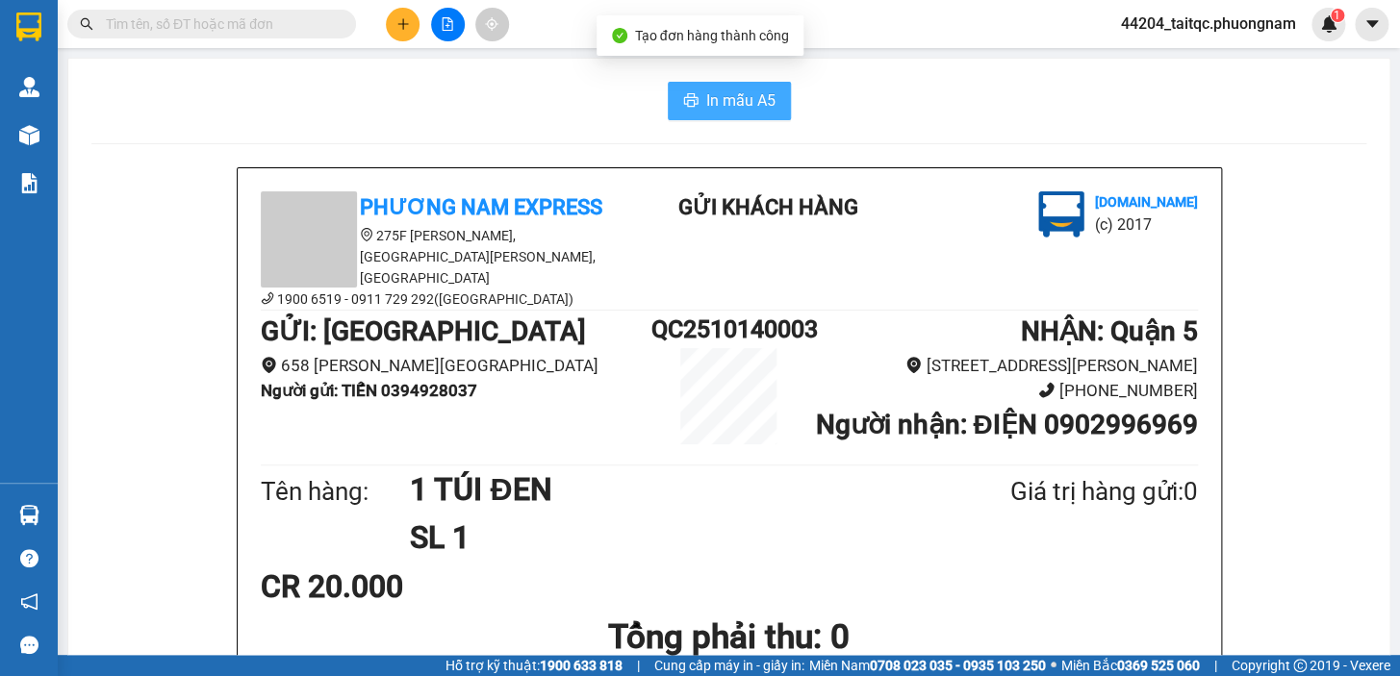
click at [689, 87] on button "In mẫu A5" at bounding box center [729, 101] width 123 height 38
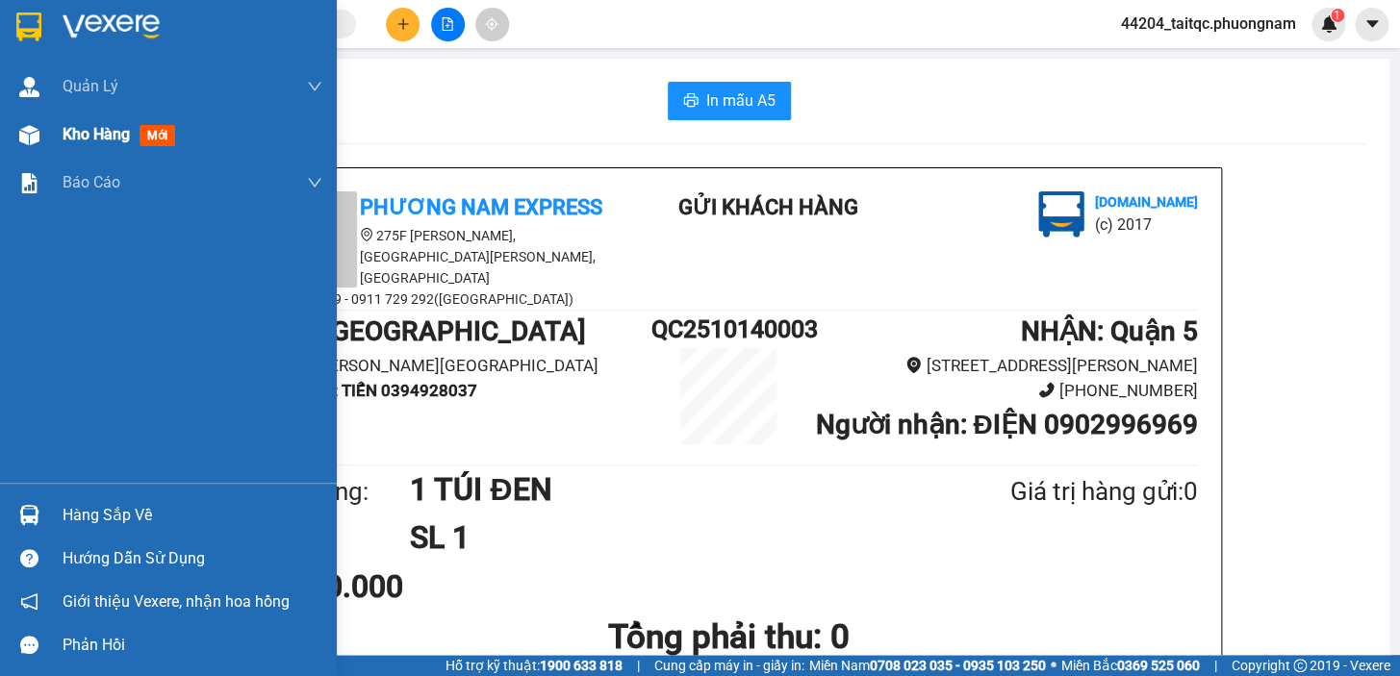
click at [72, 143] on span "Kho hàng" at bounding box center [96, 134] width 67 height 18
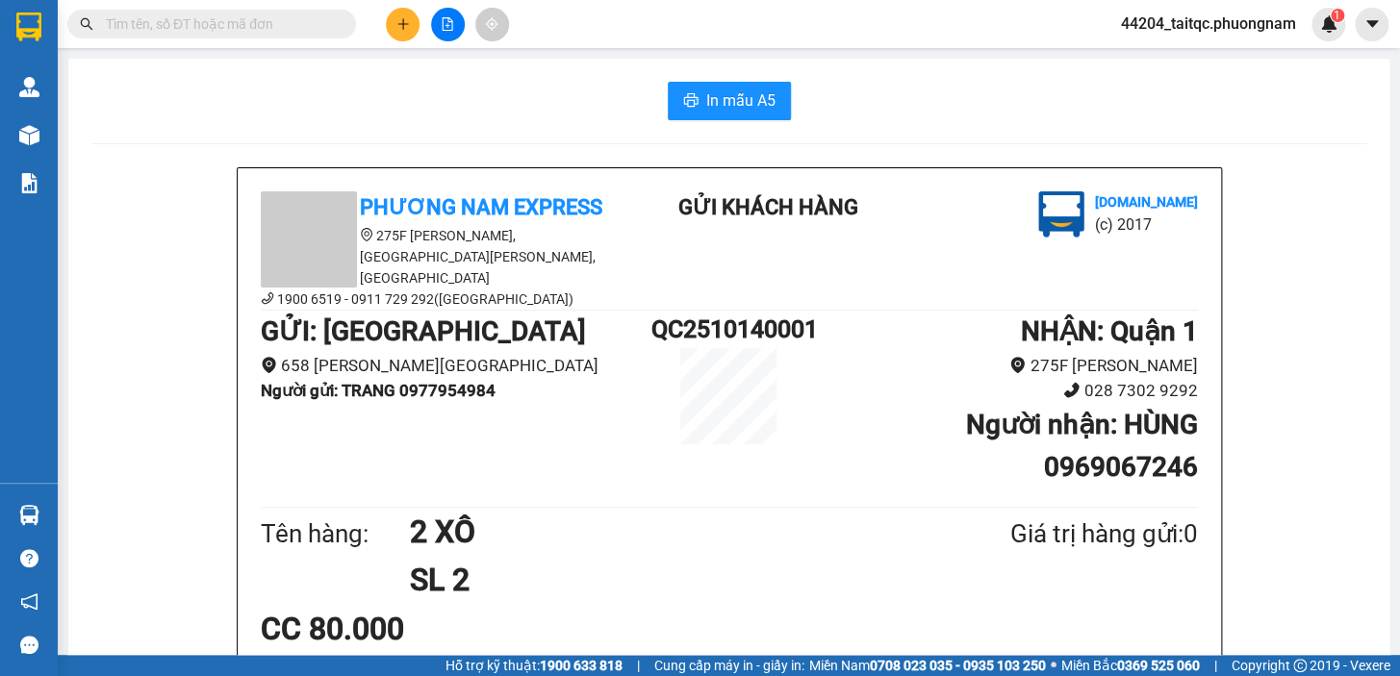
click at [391, 29] on button at bounding box center [403, 25] width 34 height 34
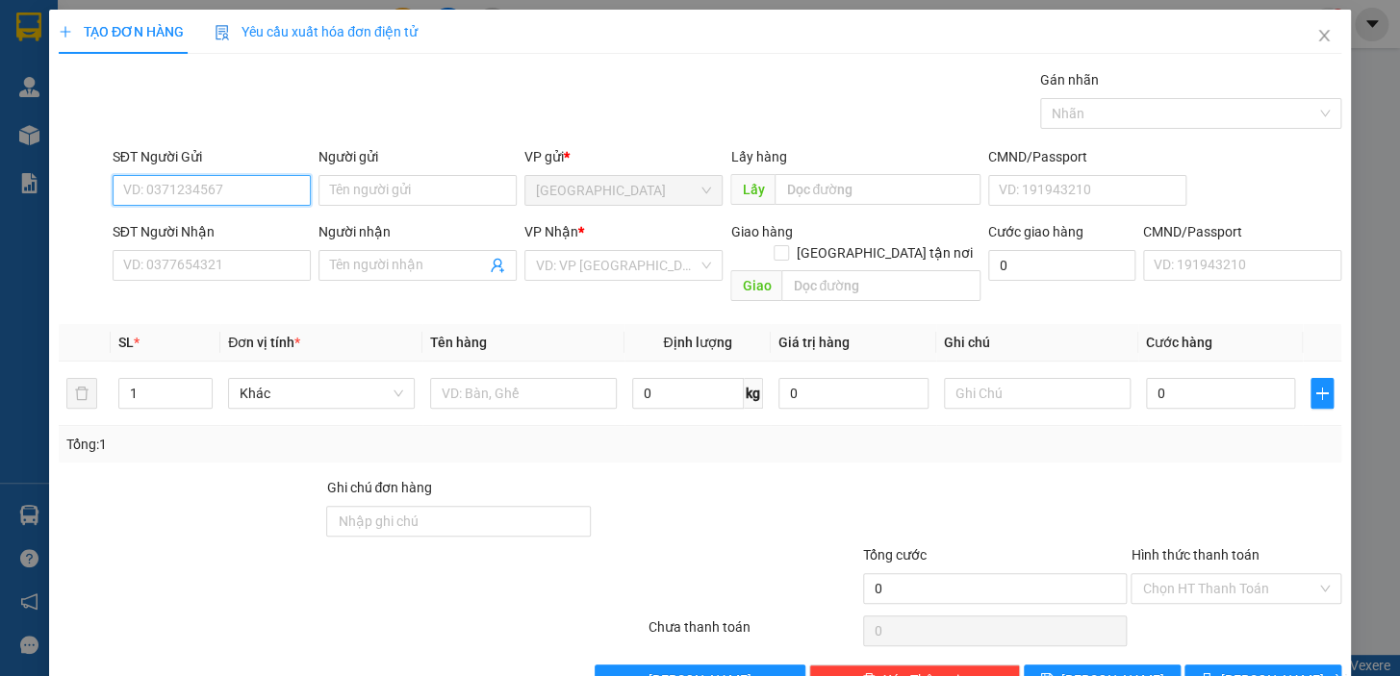
click at [217, 192] on input "SĐT Người Gửi" at bounding box center [212, 190] width 198 height 31
click at [208, 220] on div "0915847583 - HẰNG" at bounding box center [209, 228] width 173 height 21
type input "0915847583"
type input "HẰNG"
type input "0987401889"
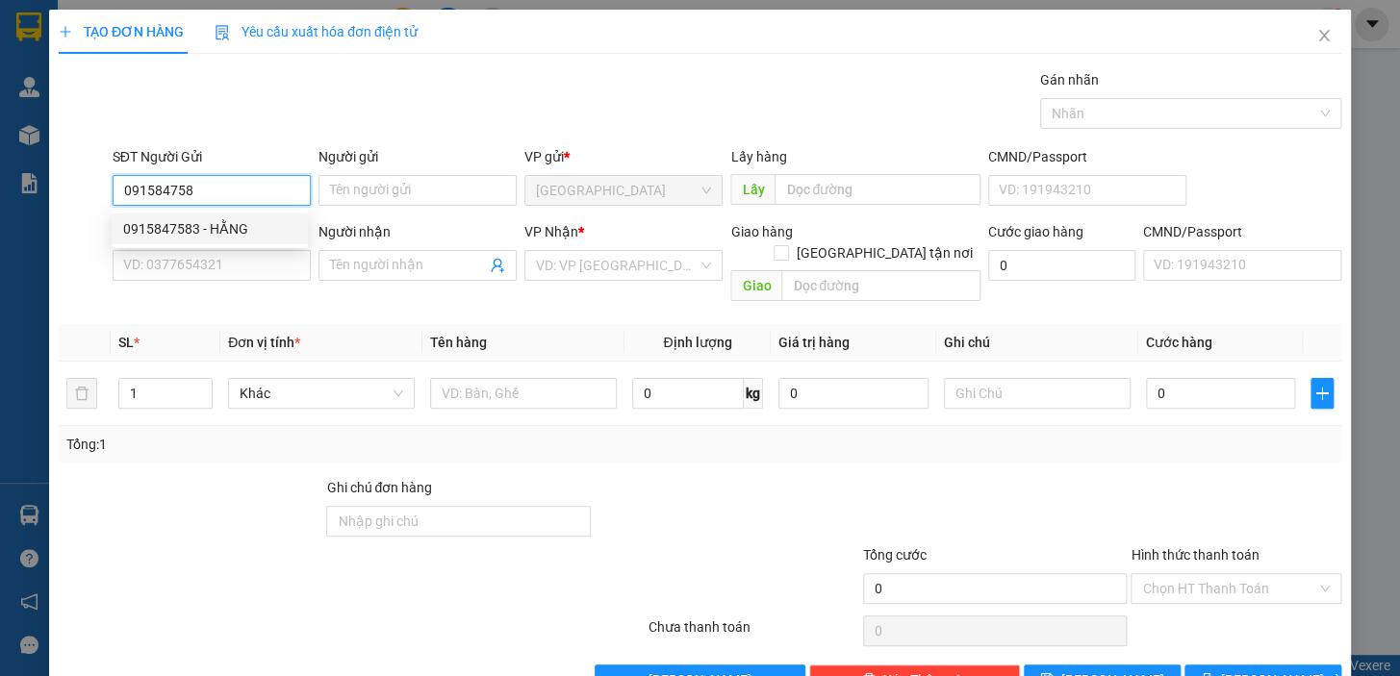
type input "MAI LAN"
type input "0915847583"
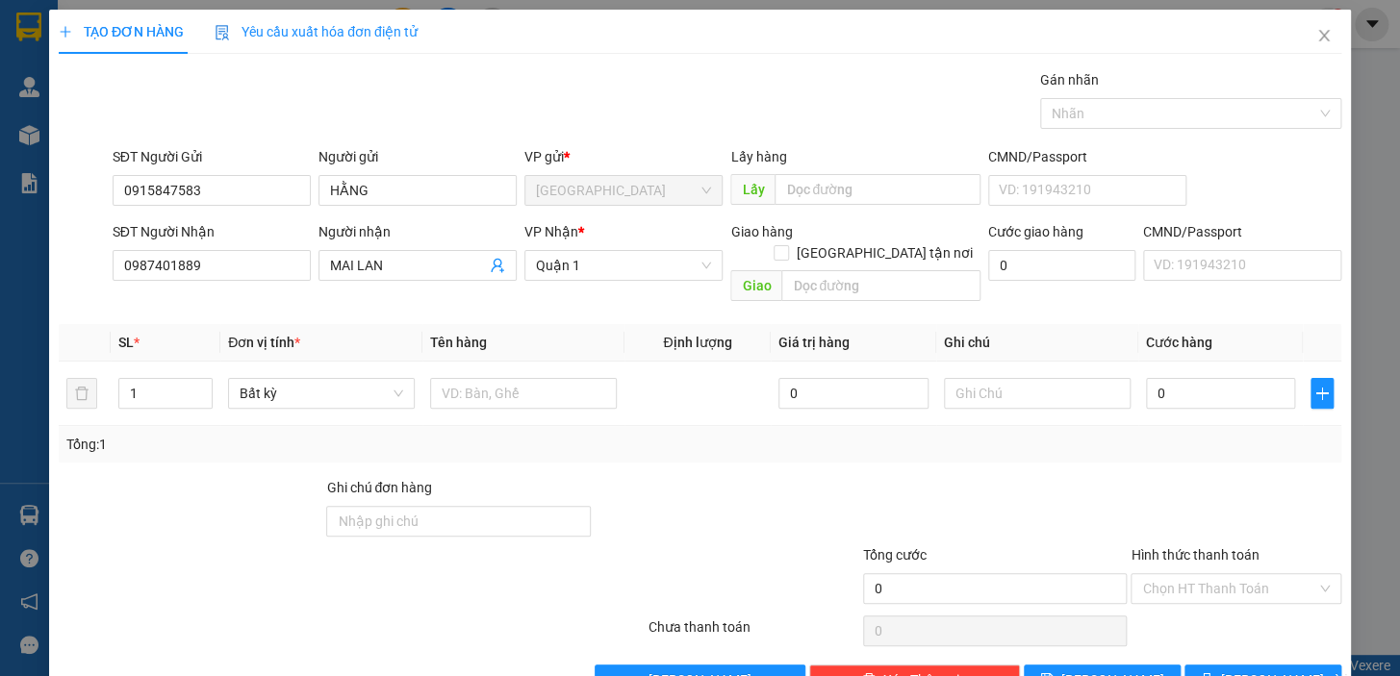
click at [671, 477] on div at bounding box center [727, 510] width 268 height 67
click at [206, 265] on input "0987401889" at bounding box center [212, 265] width 198 height 31
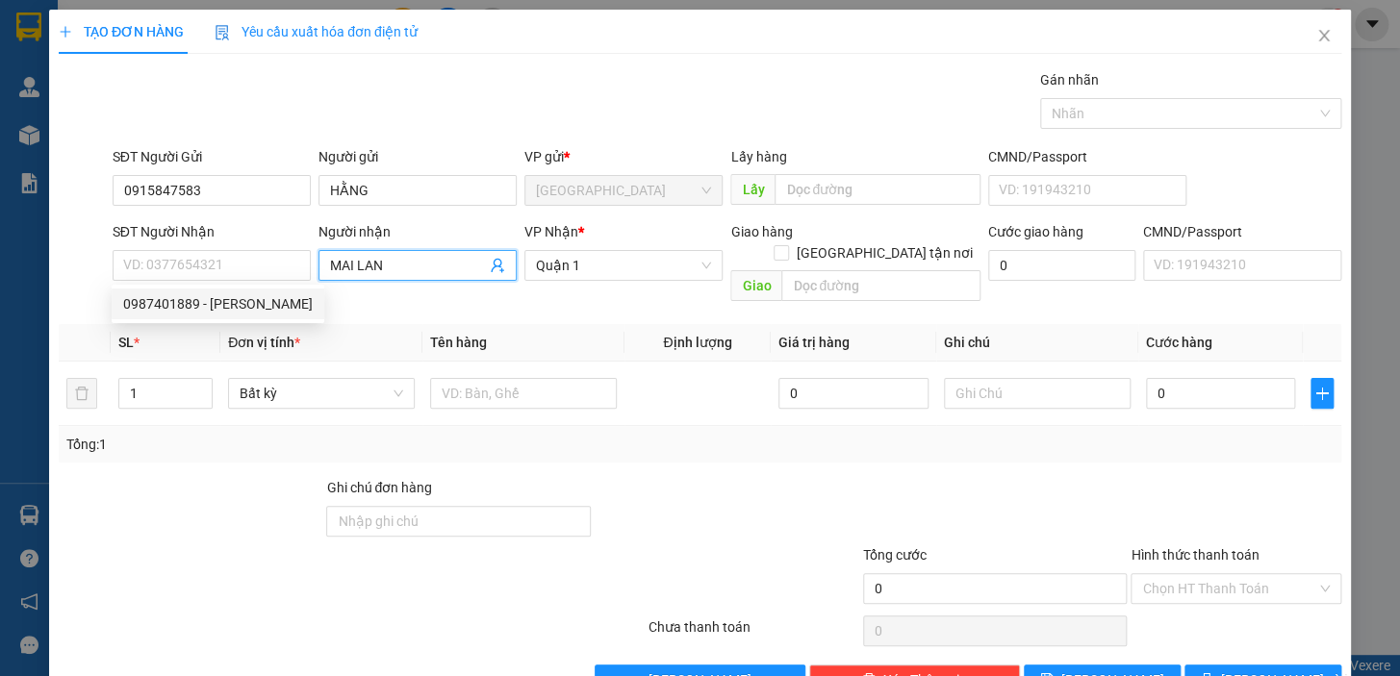
click at [384, 265] on input "MAI LAN" at bounding box center [408, 265] width 156 height 21
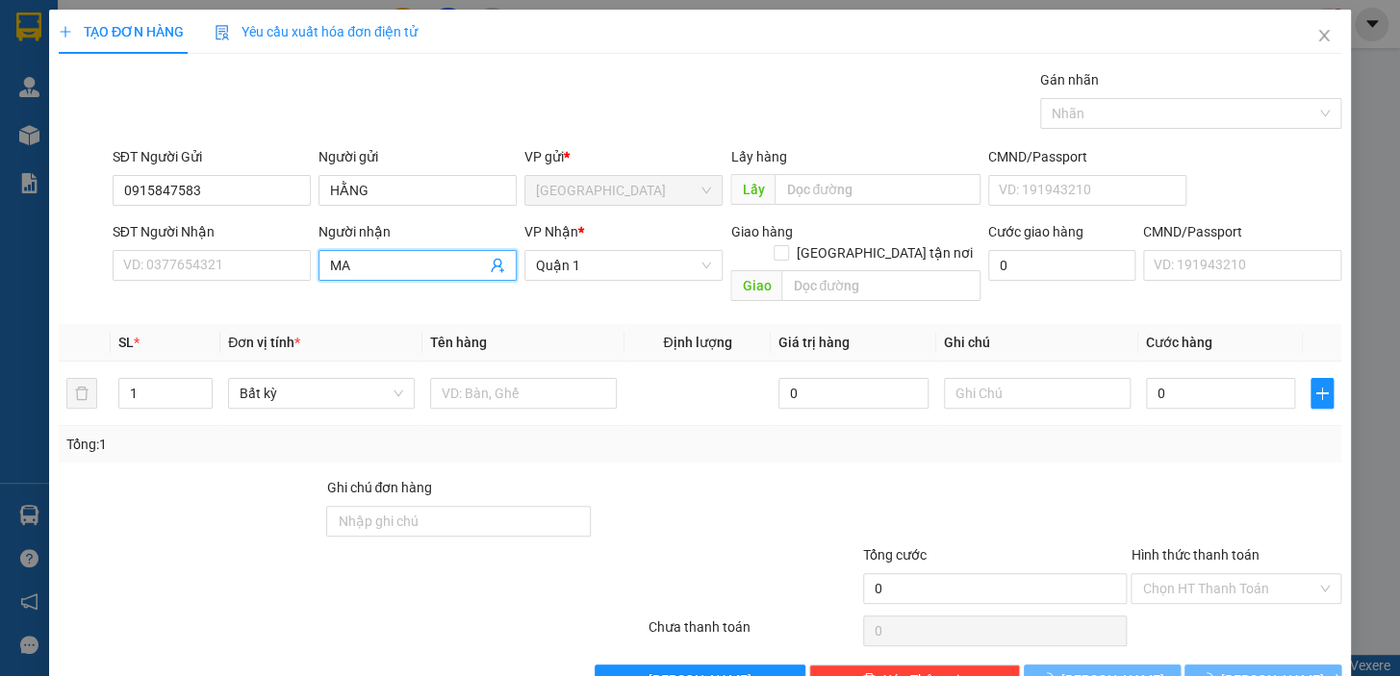
type input "M"
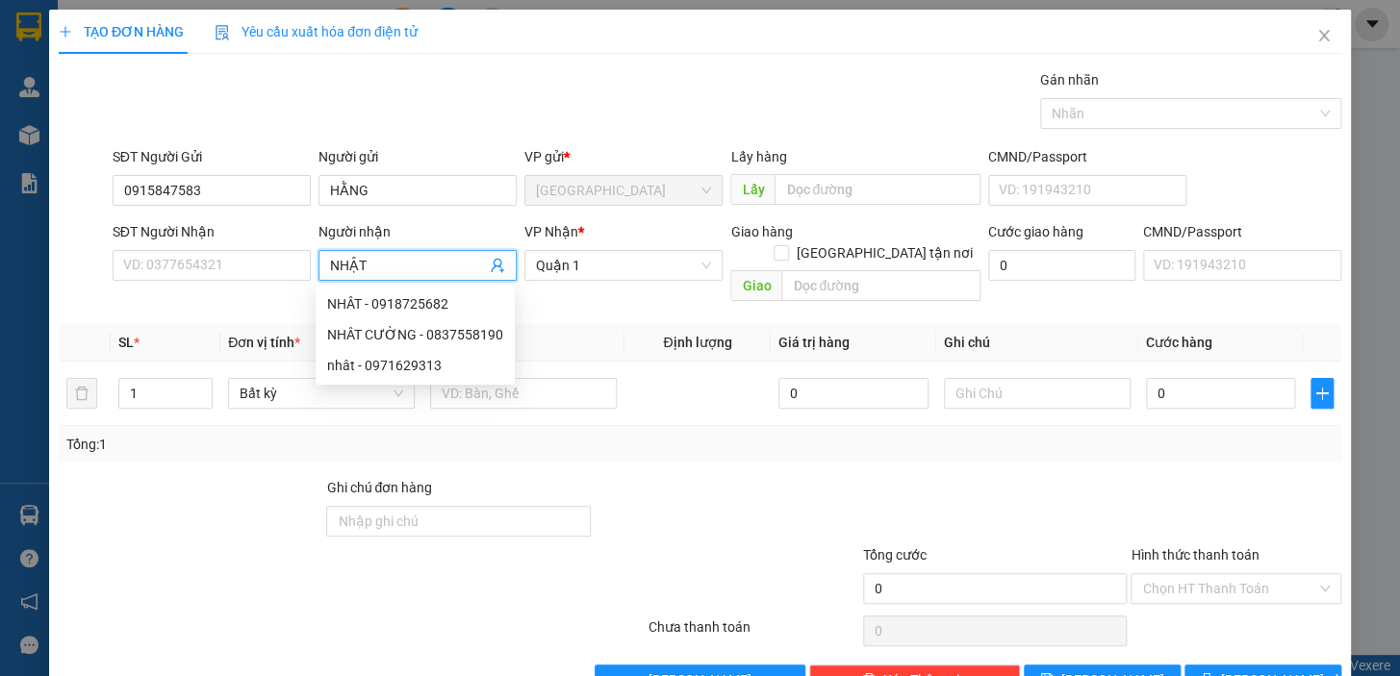
type input "NHẬT"
click at [616, 442] on div "Transit Pickup Surcharge Ids Transit Deliver Surcharge Ids Transit Deliver Surc…" at bounding box center [700, 382] width 1282 height 626
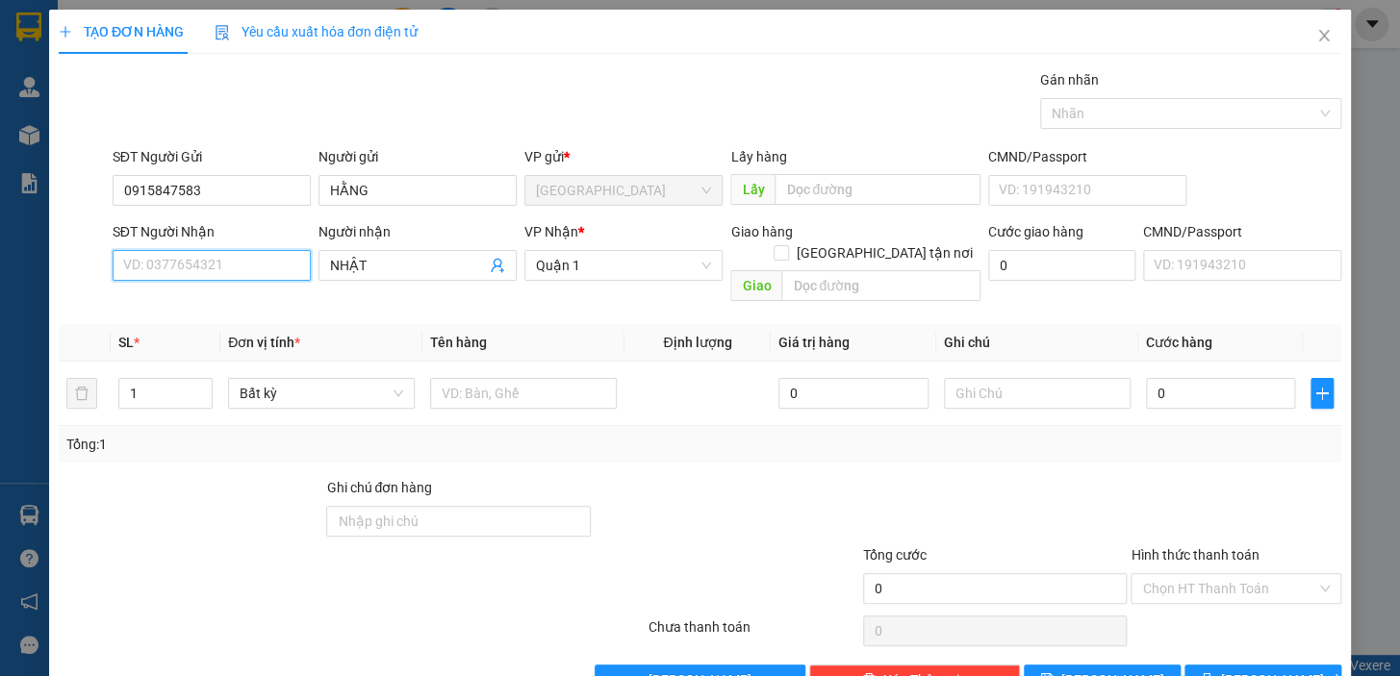
click at [181, 272] on input "SĐT Người Nhận" at bounding box center [212, 265] width 198 height 31
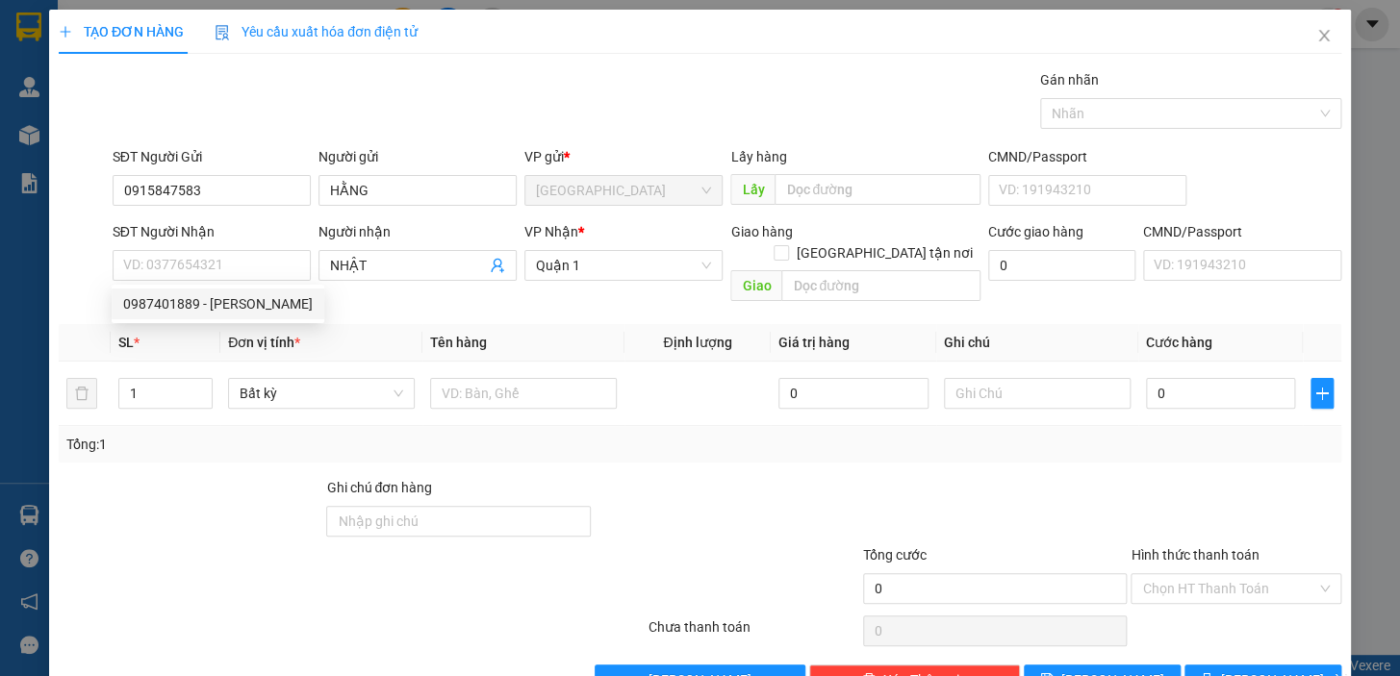
click at [382, 324] on th "Đơn vị tính *" at bounding box center [321, 343] width 202 height 38
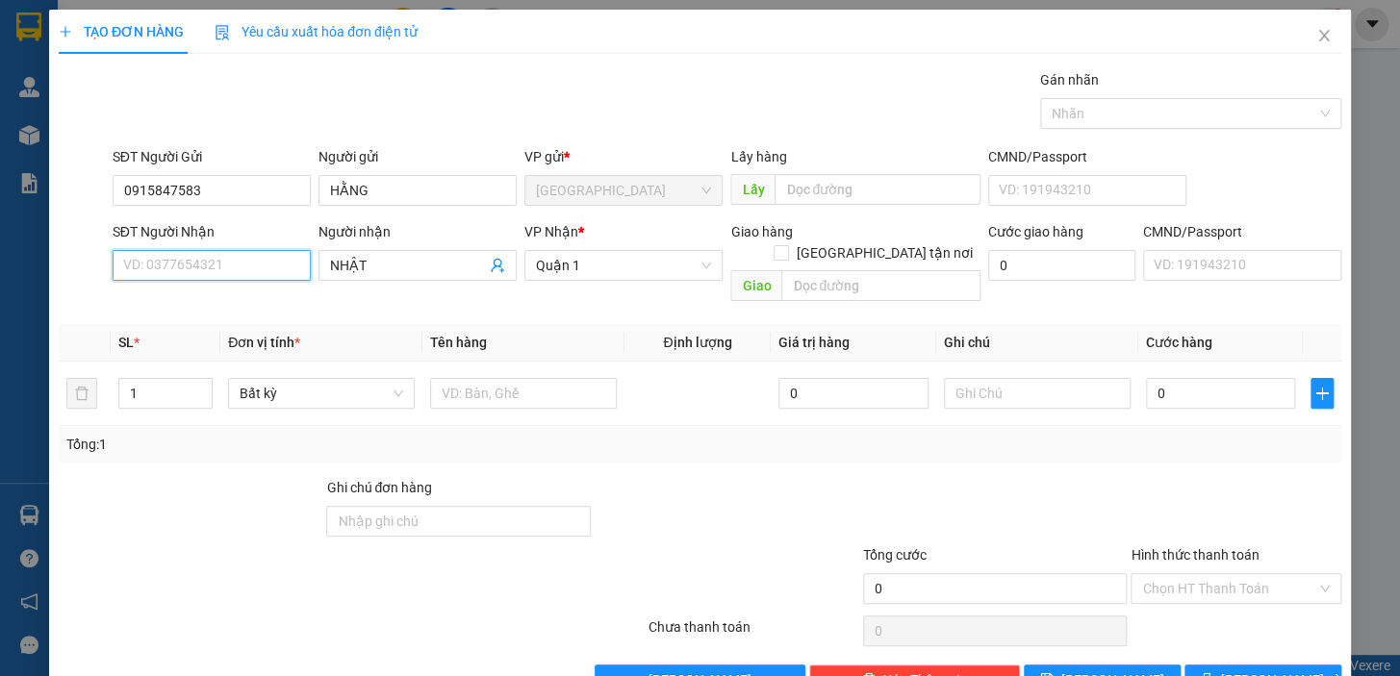
click at [156, 257] on input "SĐT Người Nhận" at bounding box center [212, 265] width 198 height 31
type input "0868932748"
click at [787, 245] on input "Giao tận nơi" at bounding box center [779, 251] width 13 height 13
checkbox input "true"
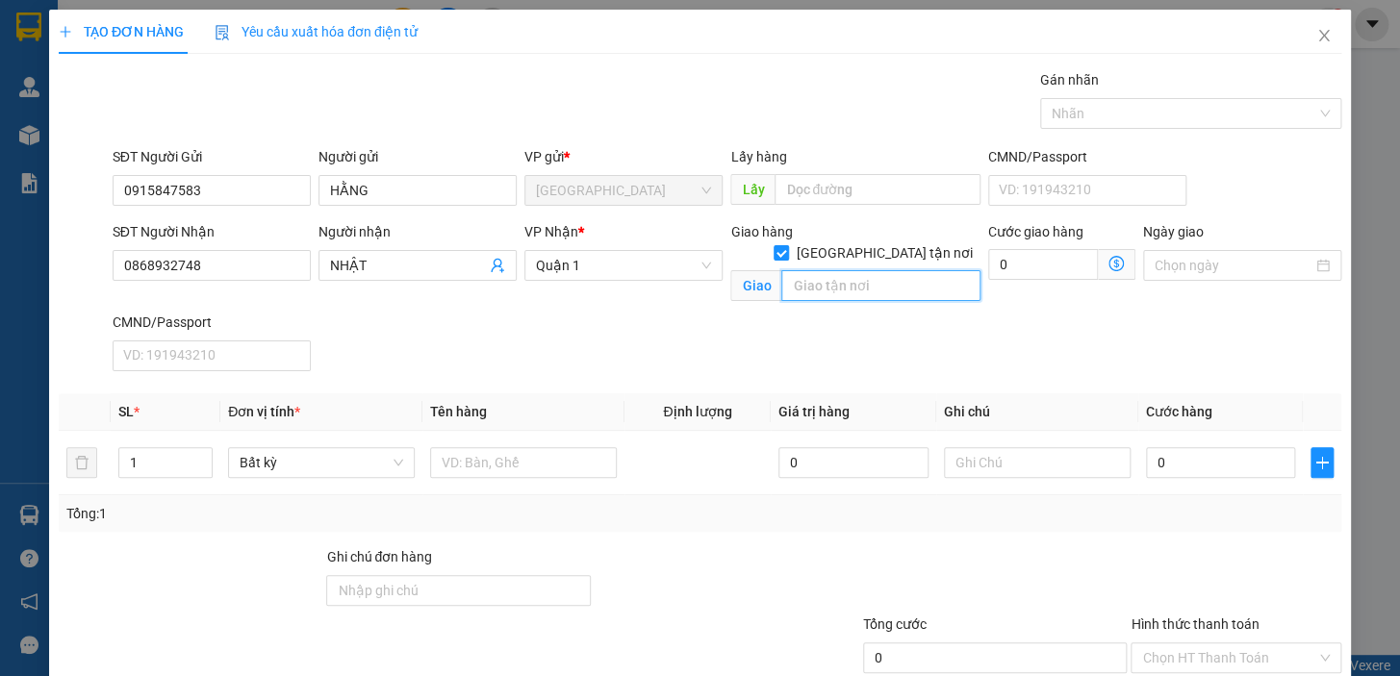
click at [840, 270] on input "text" at bounding box center [880, 285] width 199 height 31
type input "2"
click at [202, 449] on span "Increase Value" at bounding box center [200, 456] width 21 height 17
click at [474, 455] on input "text" at bounding box center [523, 462] width 187 height 31
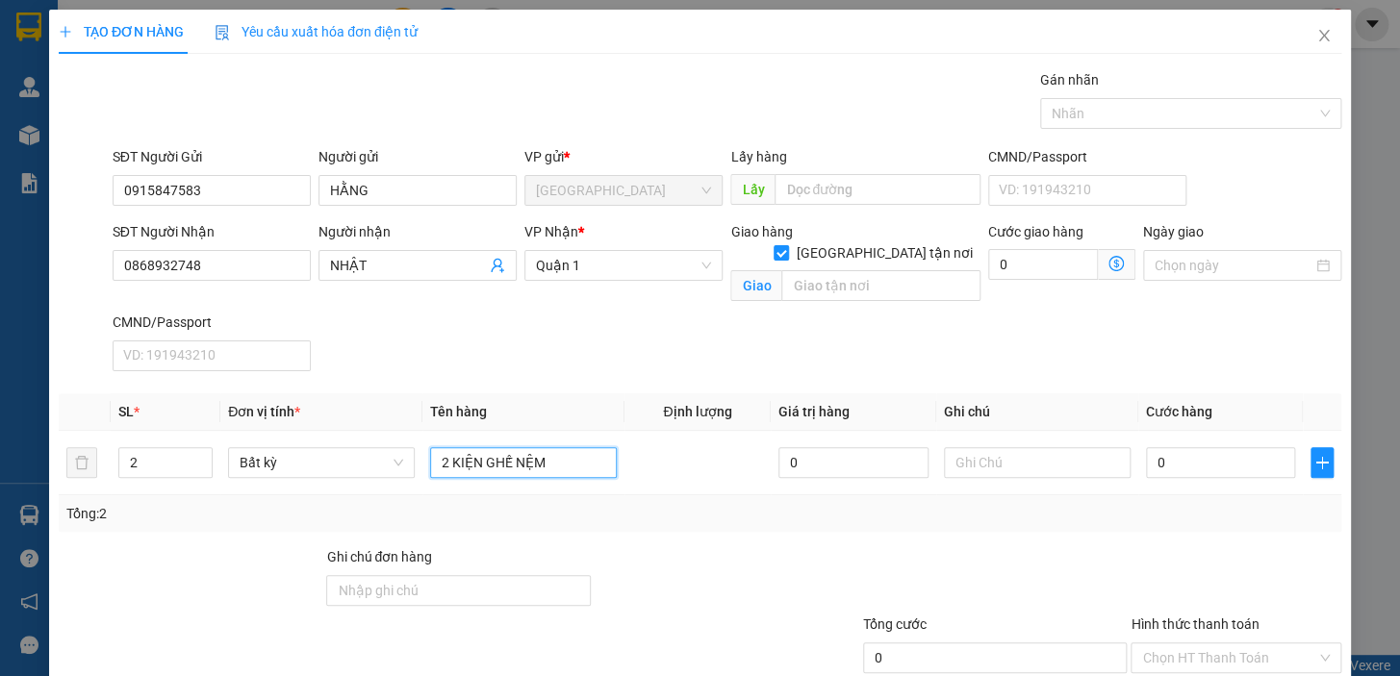
type input "2 KIỆN GHẾ NỆM"
click at [550, 356] on div "SĐT Người Nhận 0868932748 Người nhận NHẬT VP Nhận * Quận 1 Giao hàng Giao tận n…" at bounding box center [727, 300] width 1236 height 158
click at [838, 270] on input "text" at bounding box center [880, 285] width 199 height 31
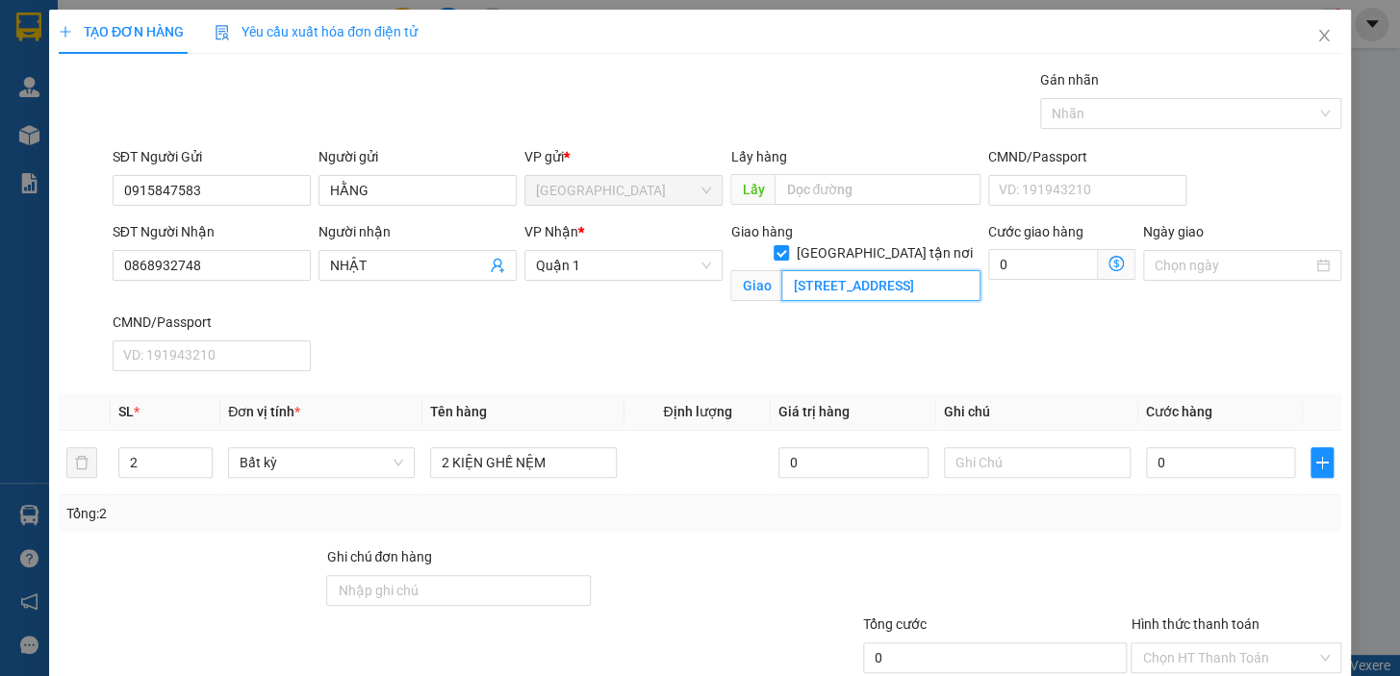
scroll to position [0, 115]
type input "[STREET_ADDRESS]"
click at [1108, 261] on icon "dollar-circle" at bounding box center [1115, 263] width 15 height 15
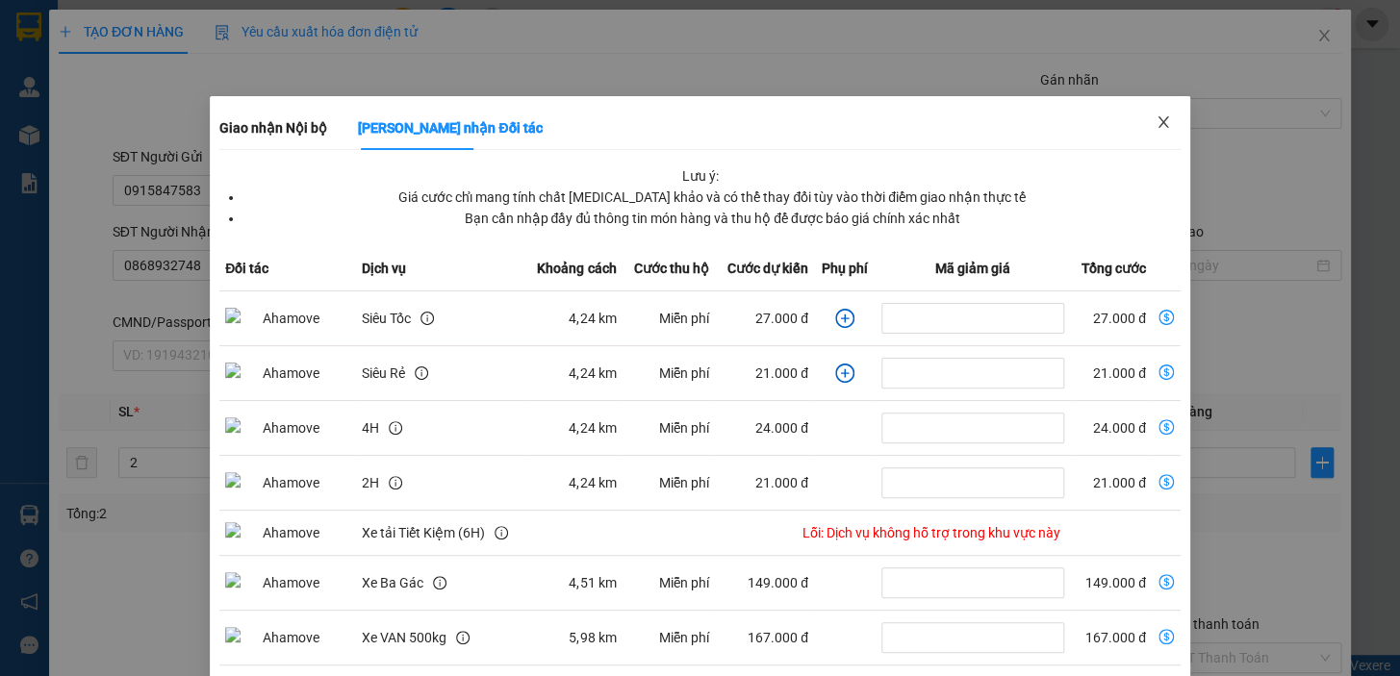
click at [1157, 126] on icon "close" at bounding box center [1162, 122] width 11 height 12
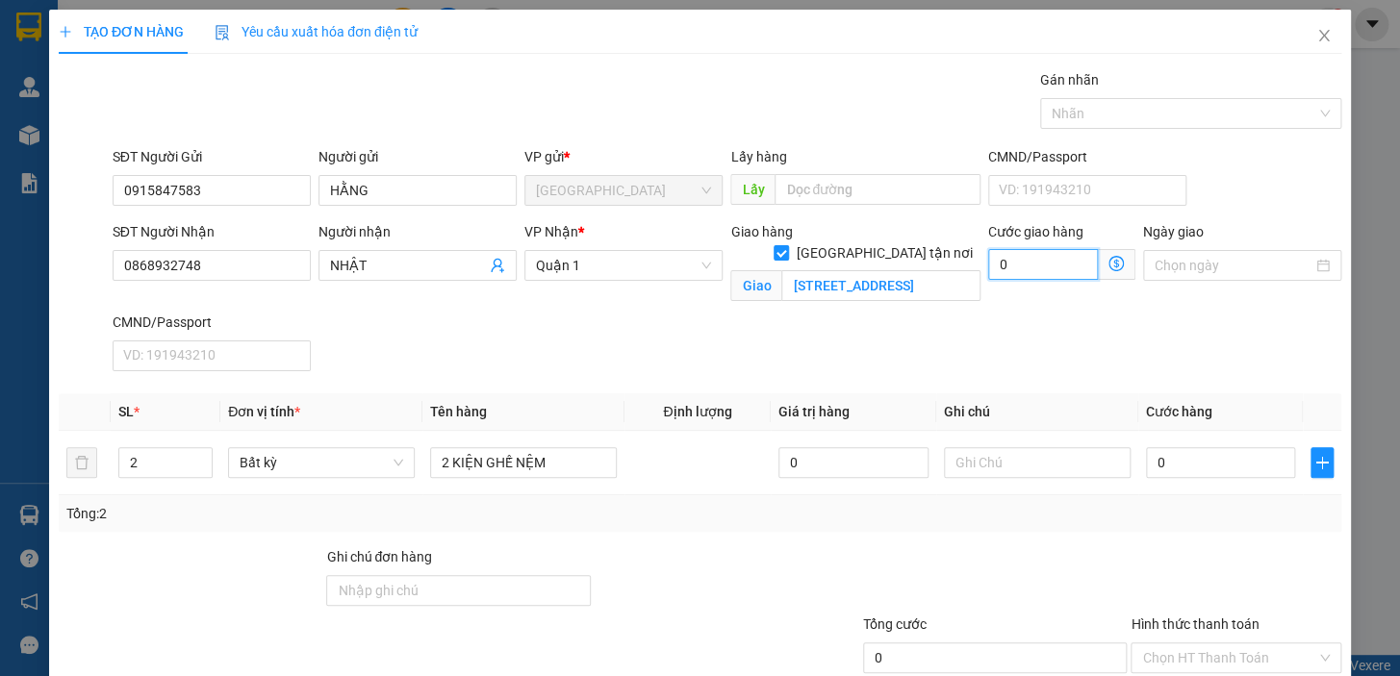
click at [1034, 267] on input "0" at bounding box center [1043, 264] width 110 height 31
type input "2"
type input "20"
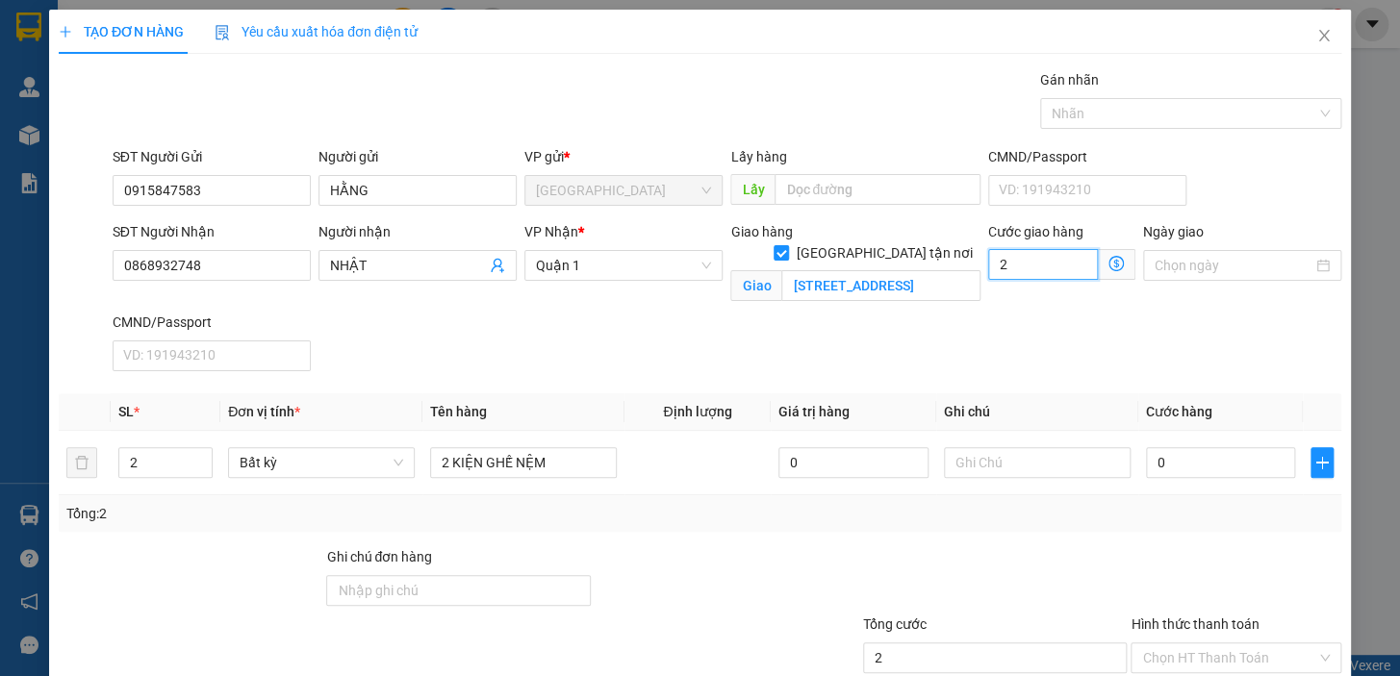
type input "20"
type input "200"
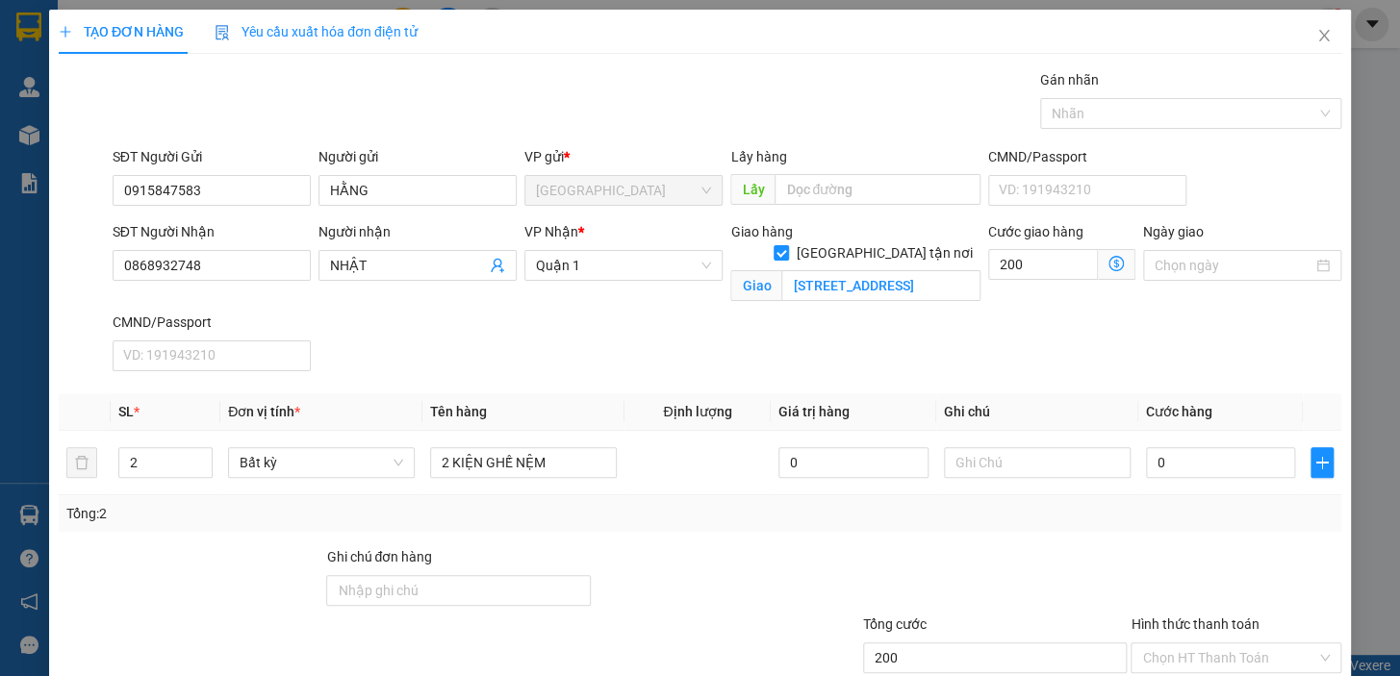
type input "200.000"
click at [1034, 335] on div "SĐT Người Nhận 0868932748 Người nhận NHẬT VP Nhận * Quận 1 Giao hàng Giao tận n…" at bounding box center [727, 300] width 1236 height 158
drag, startPoint x: 628, startPoint y: 510, endPoint x: 635, endPoint y: 500, distance: 11.7
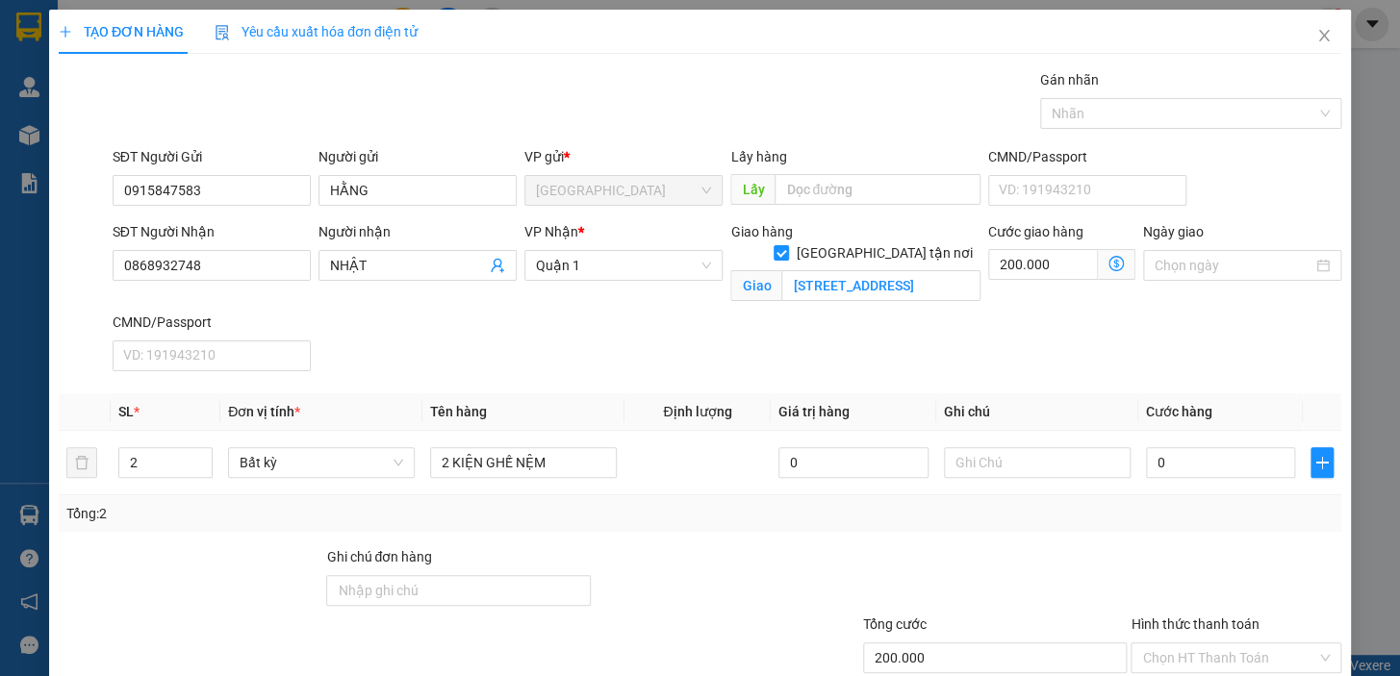
click at [629, 510] on div "Tổng: 2" at bounding box center [699, 513] width 1267 height 21
click at [1198, 458] on input "0" at bounding box center [1221, 462] width 150 height 31
type input "3"
type input "200.003"
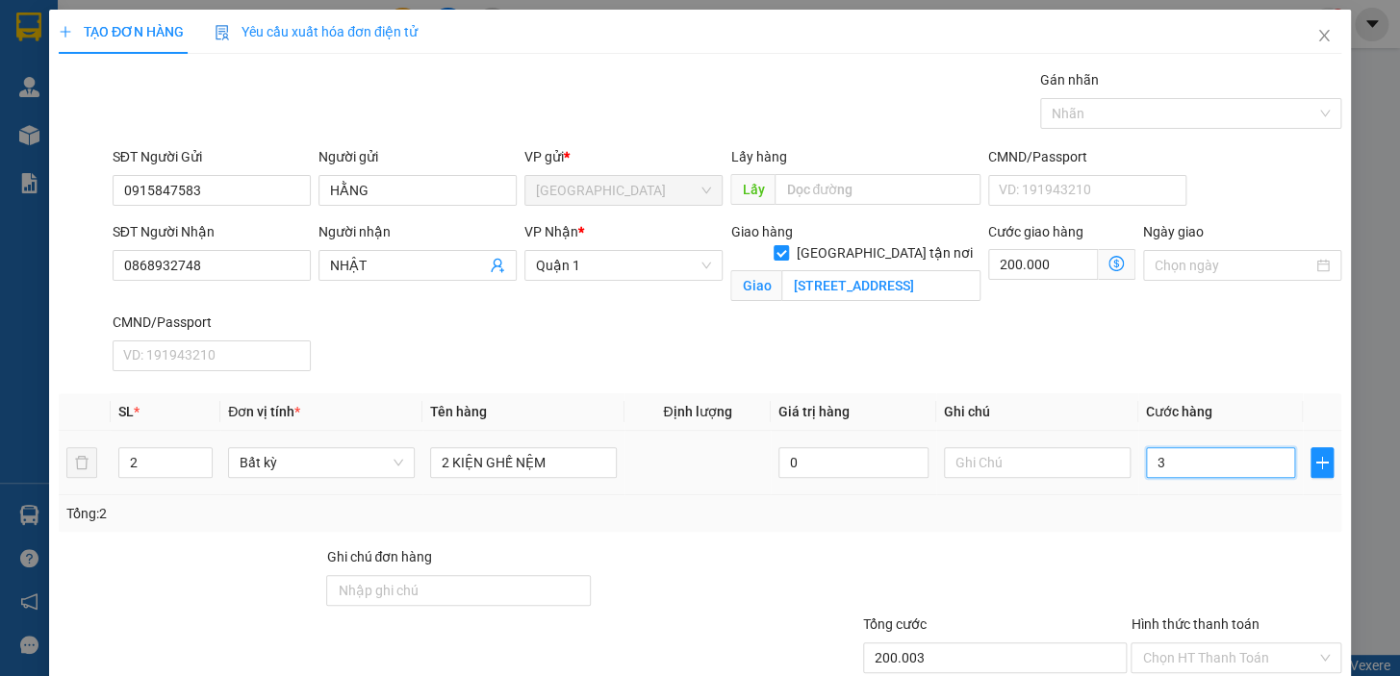
type input "30"
type input "200.030"
type input "300"
type input "200.300"
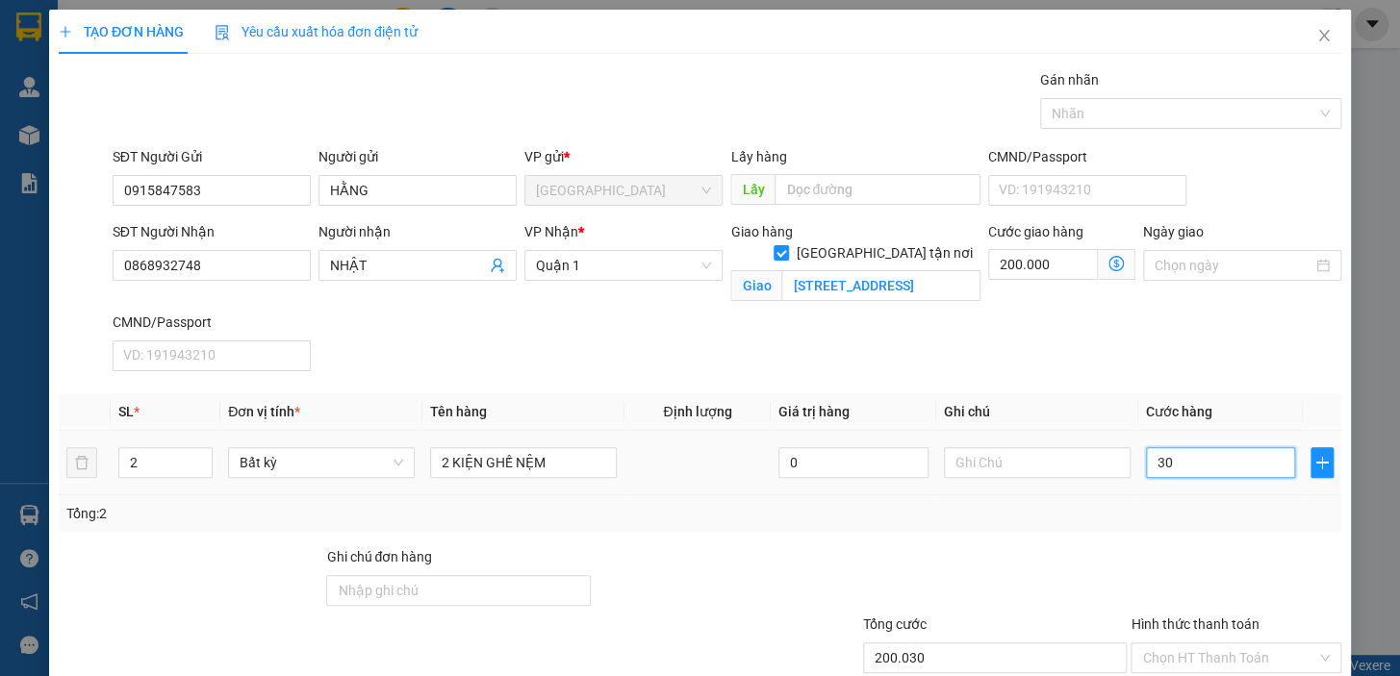
type input "200.300"
type input "300.000"
type input "500.000"
click at [1203, 538] on div "Transit Pickup Surcharge Ids Transit Deliver Surcharge Ids Transit Deliver Surc…" at bounding box center [700, 417] width 1282 height 696
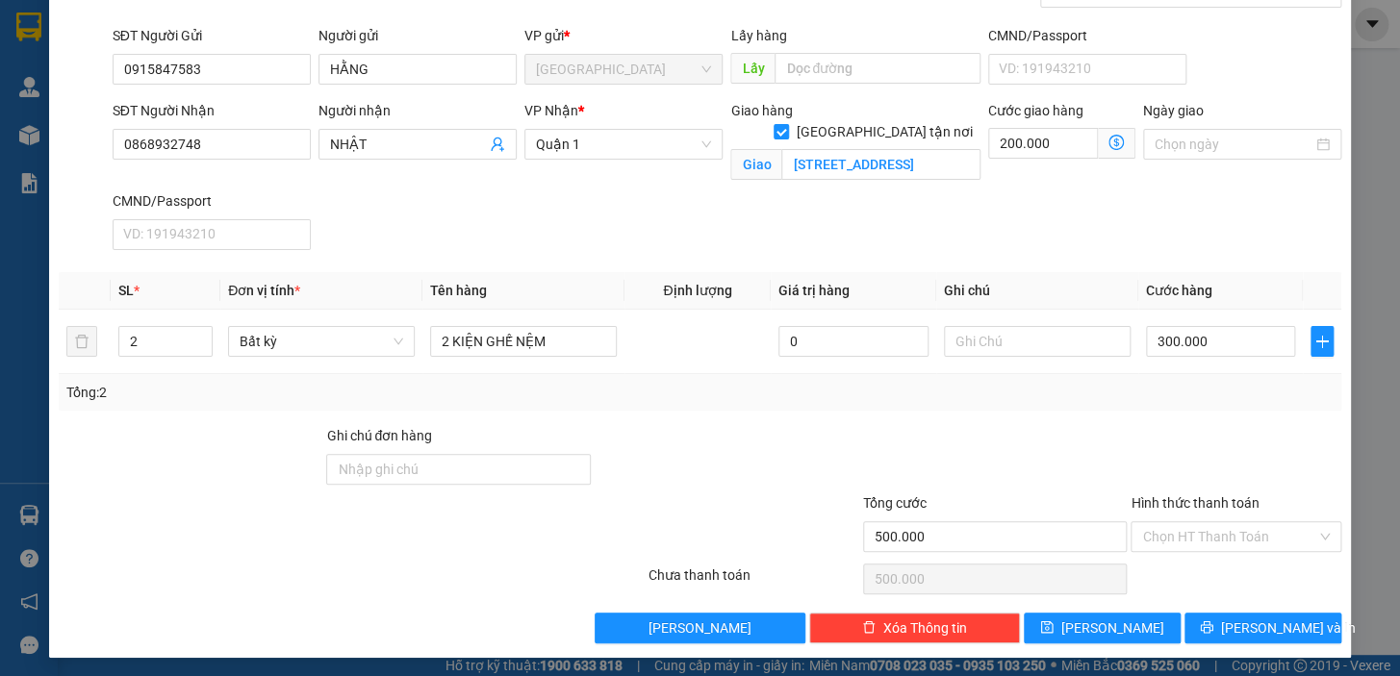
scroll to position [125, 0]
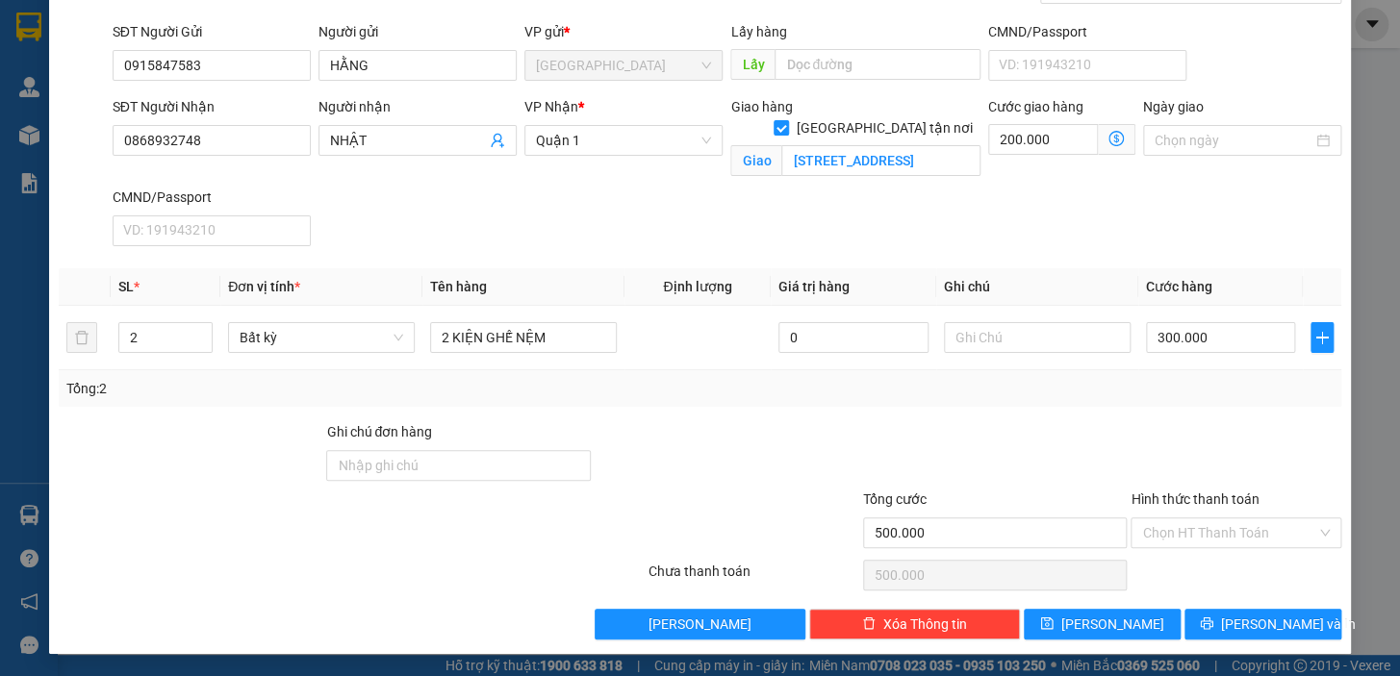
click at [916, 473] on div at bounding box center [995, 454] width 268 height 67
click at [1181, 536] on input "Hình thức thanh toán" at bounding box center [1229, 533] width 174 height 29
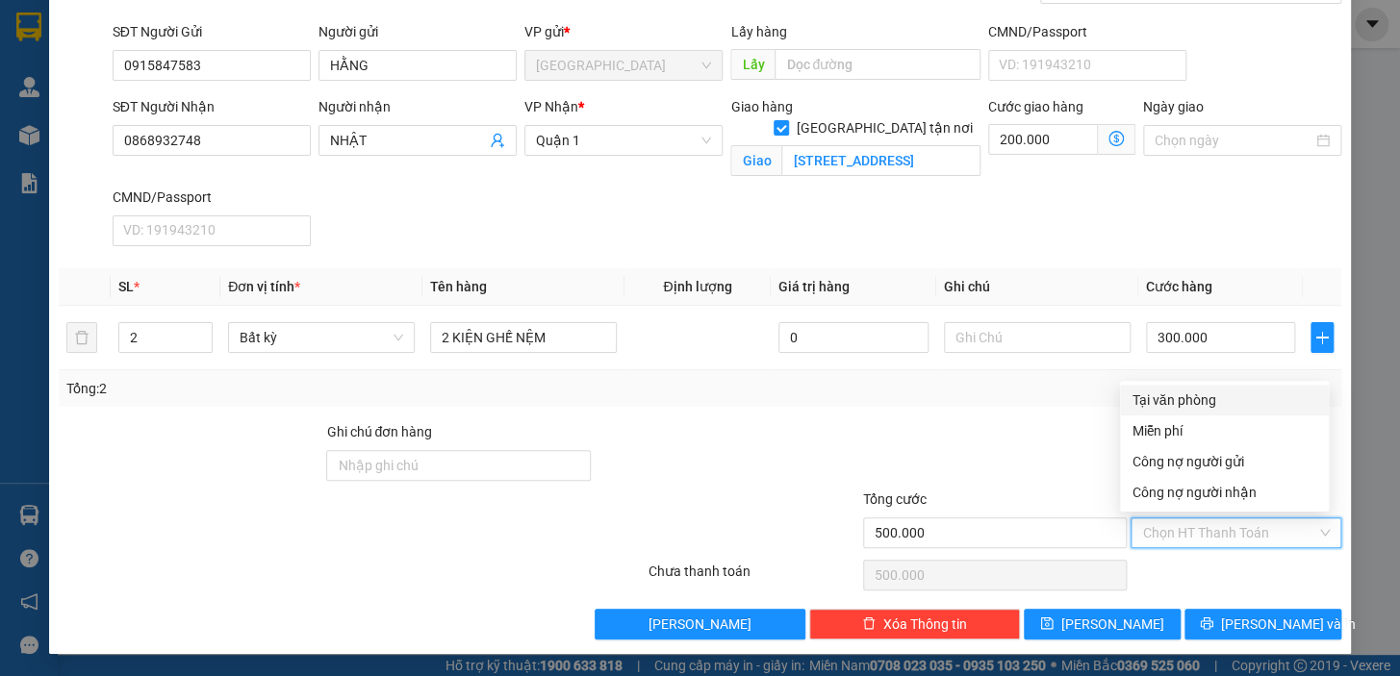
click at [1169, 402] on div "Tại văn phòng" at bounding box center [1224, 400] width 186 height 21
type input "0"
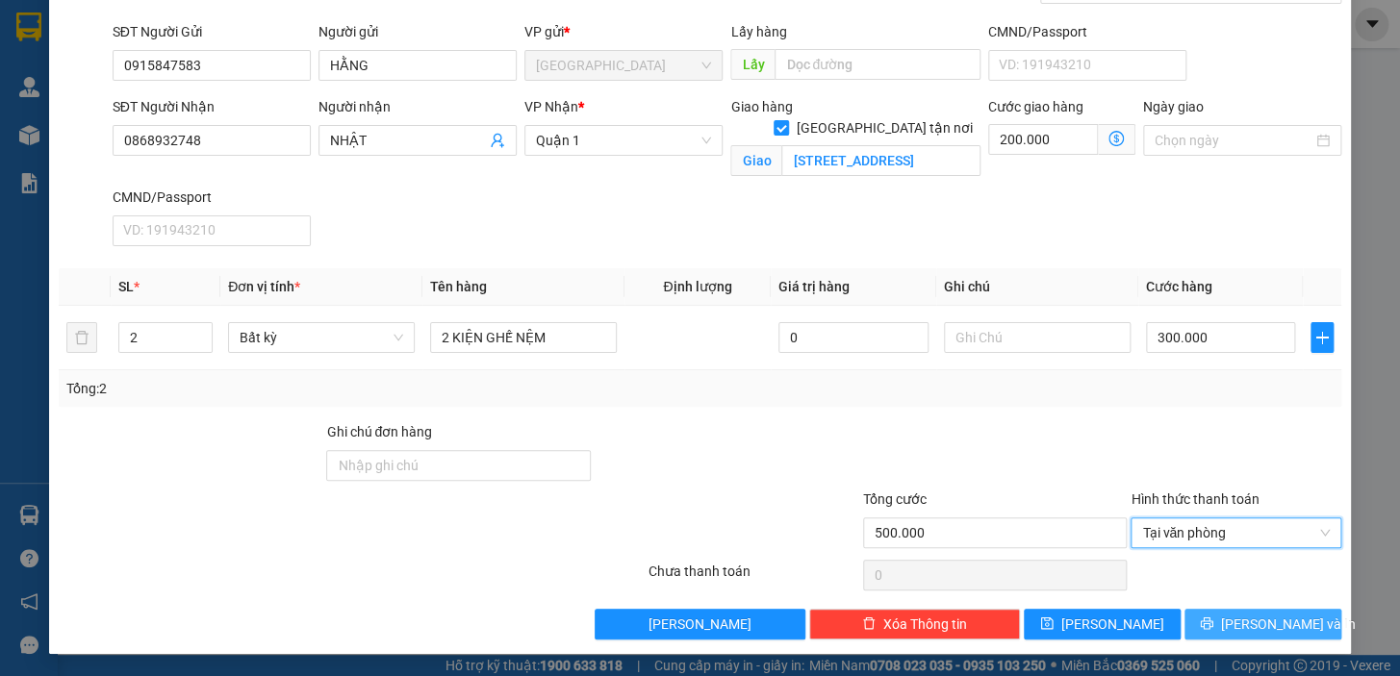
click at [1235, 625] on span "Lưu và In" at bounding box center [1288, 624] width 135 height 21
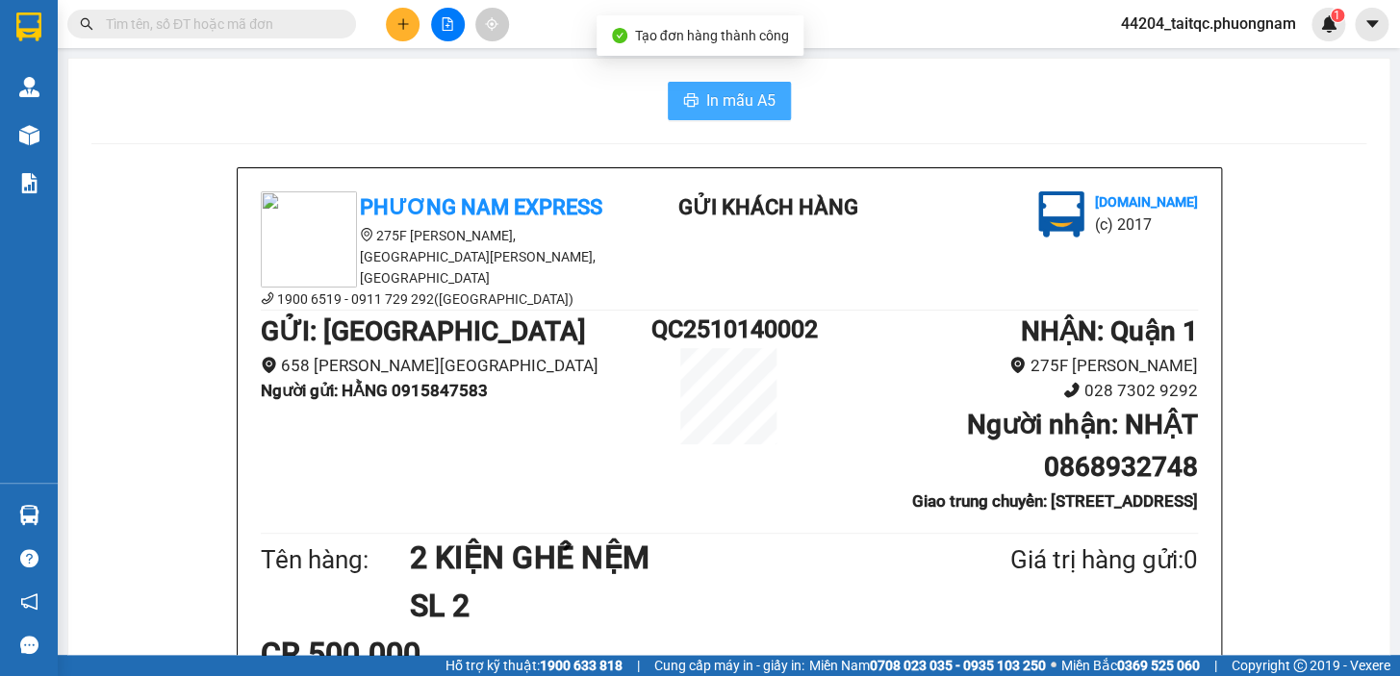
click at [760, 92] on span "In mẫu A5" at bounding box center [740, 101] width 69 height 24
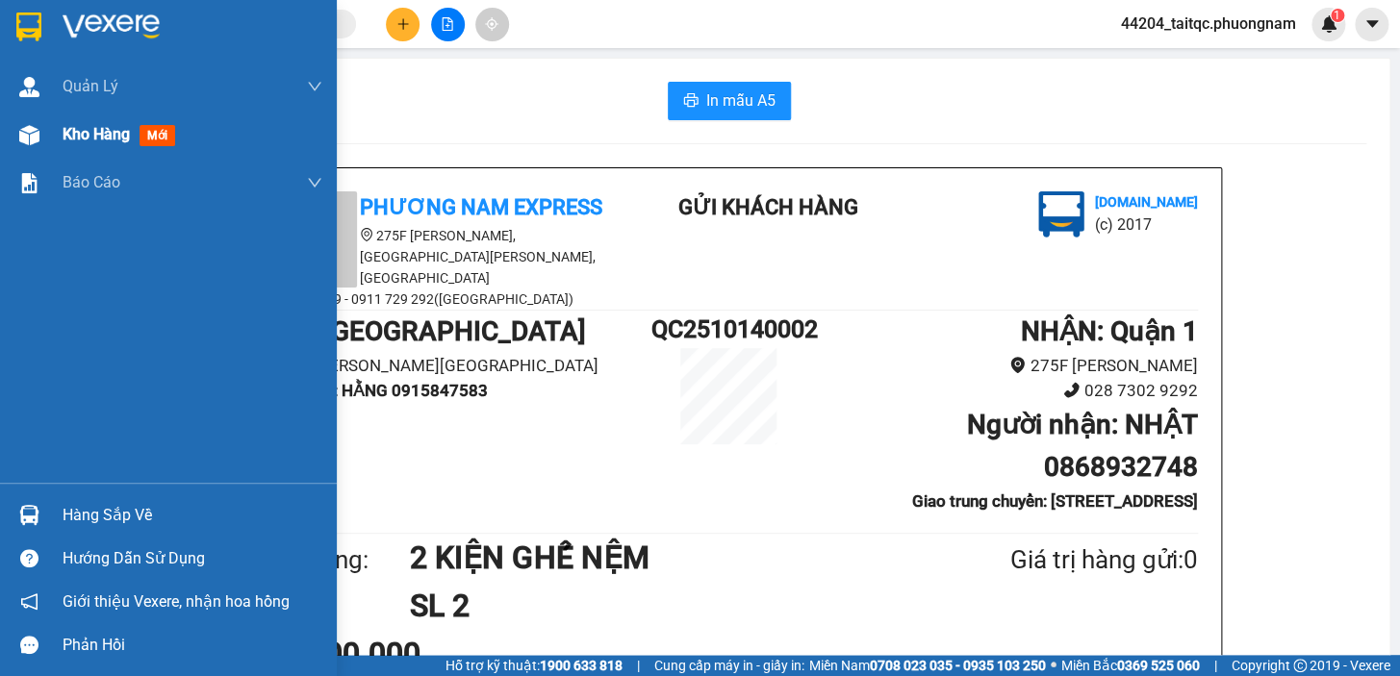
click at [55, 144] on div "Kho hàng mới" at bounding box center [168, 135] width 337 height 48
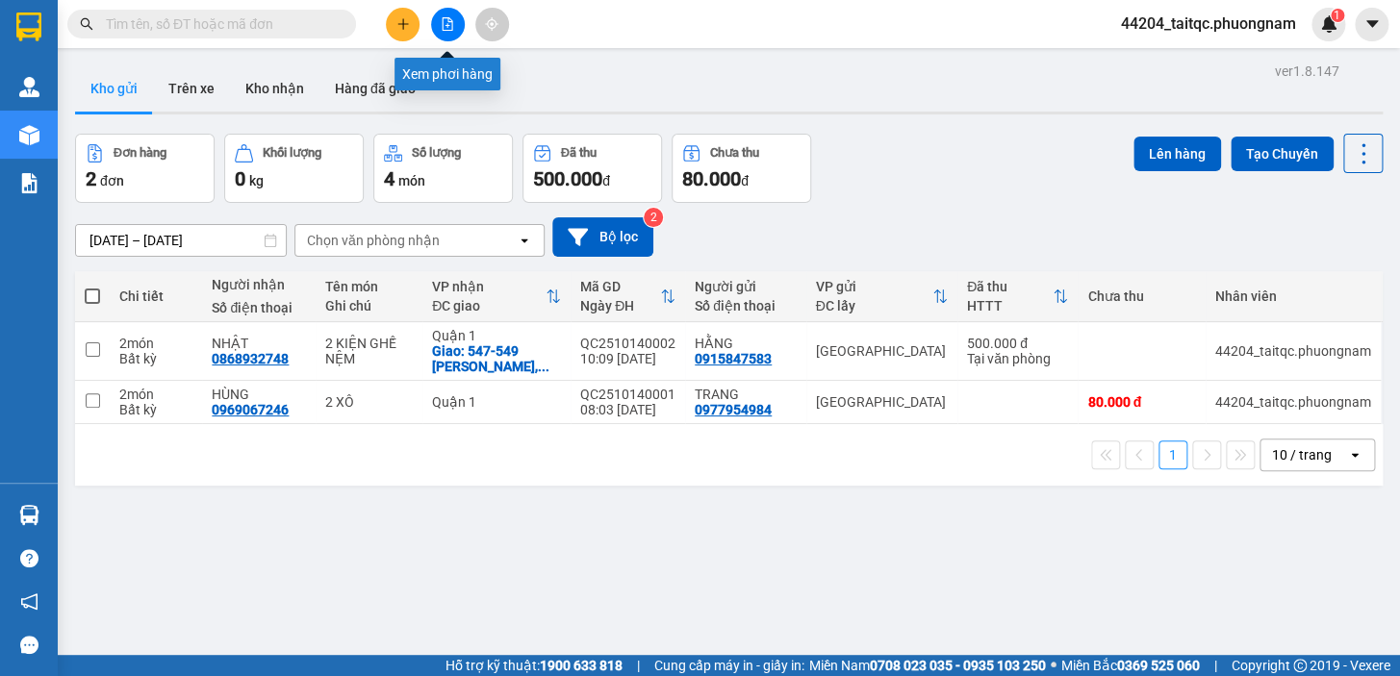
click at [461, 22] on button at bounding box center [448, 25] width 34 height 34
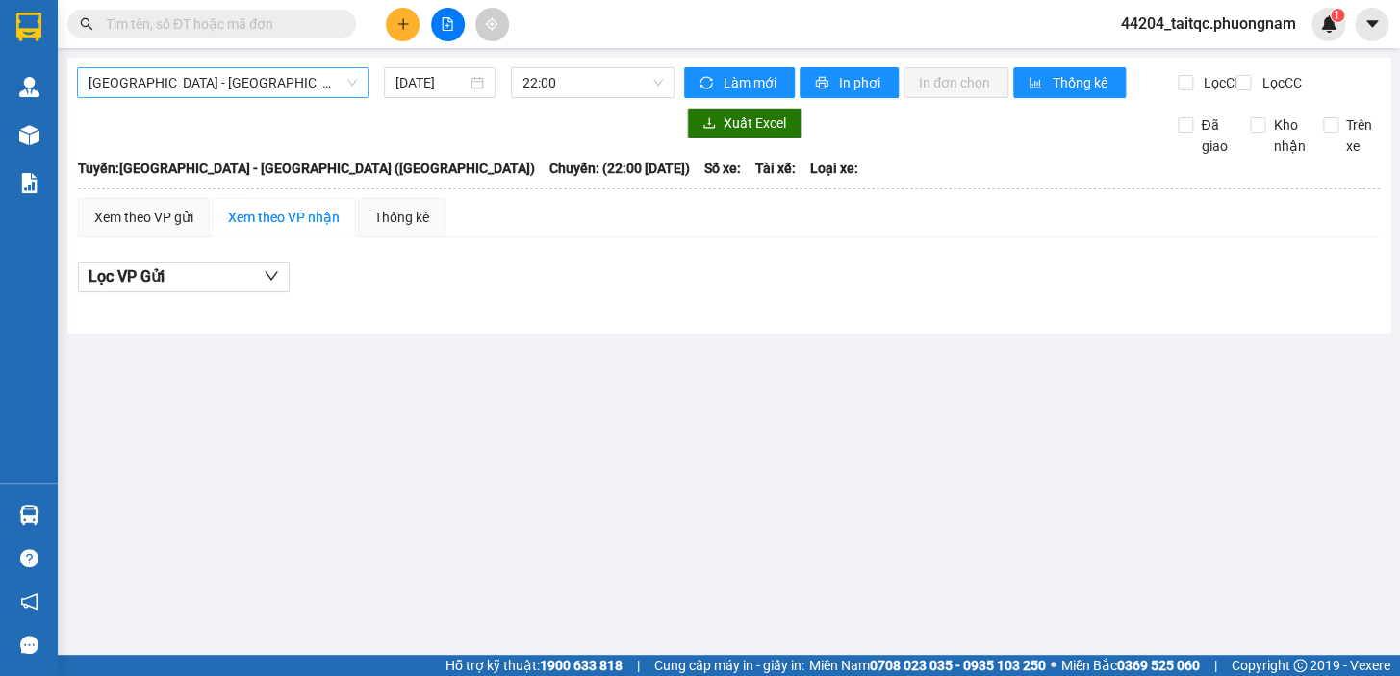
click at [291, 89] on span "[GEOGRAPHIC_DATA] - [GEOGRAPHIC_DATA] ([GEOGRAPHIC_DATA])" at bounding box center [223, 82] width 268 height 29
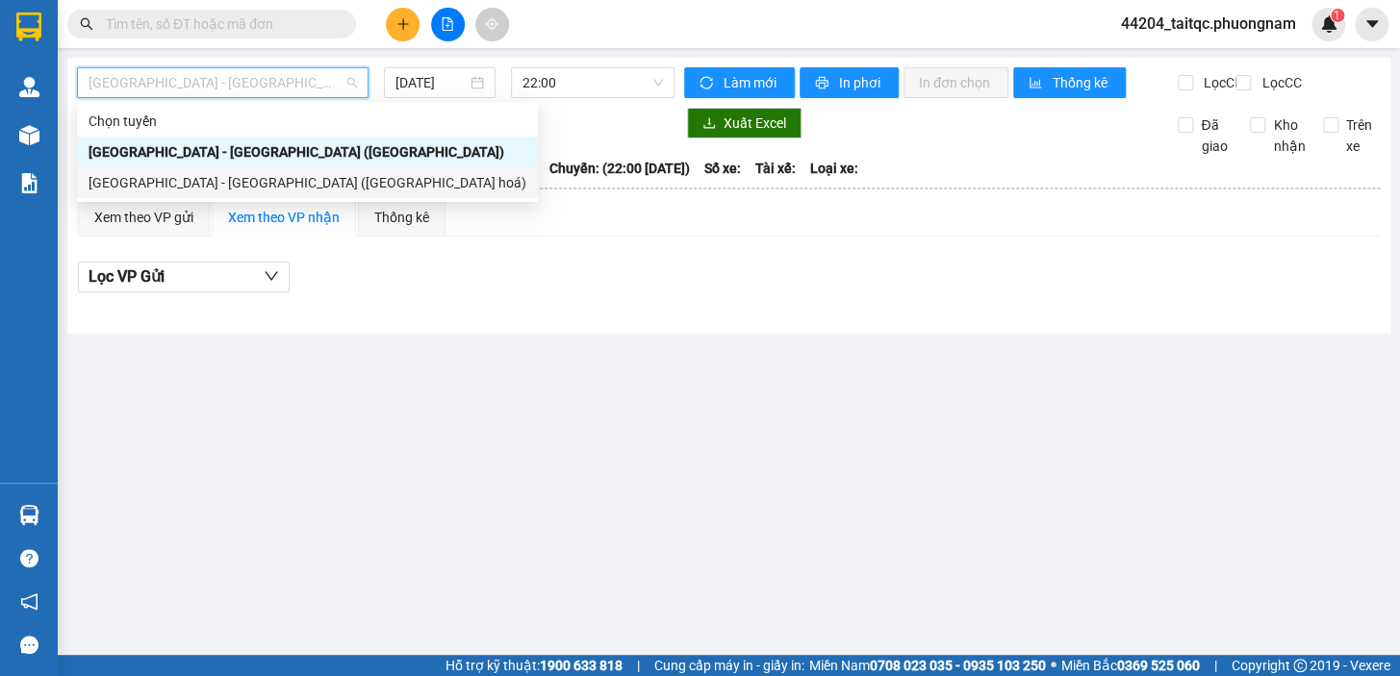
click at [175, 188] on div "[GEOGRAPHIC_DATA] - [GEOGRAPHIC_DATA] ([GEOGRAPHIC_DATA] hoá)" at bounding box center [308, 182] width 438 height 21
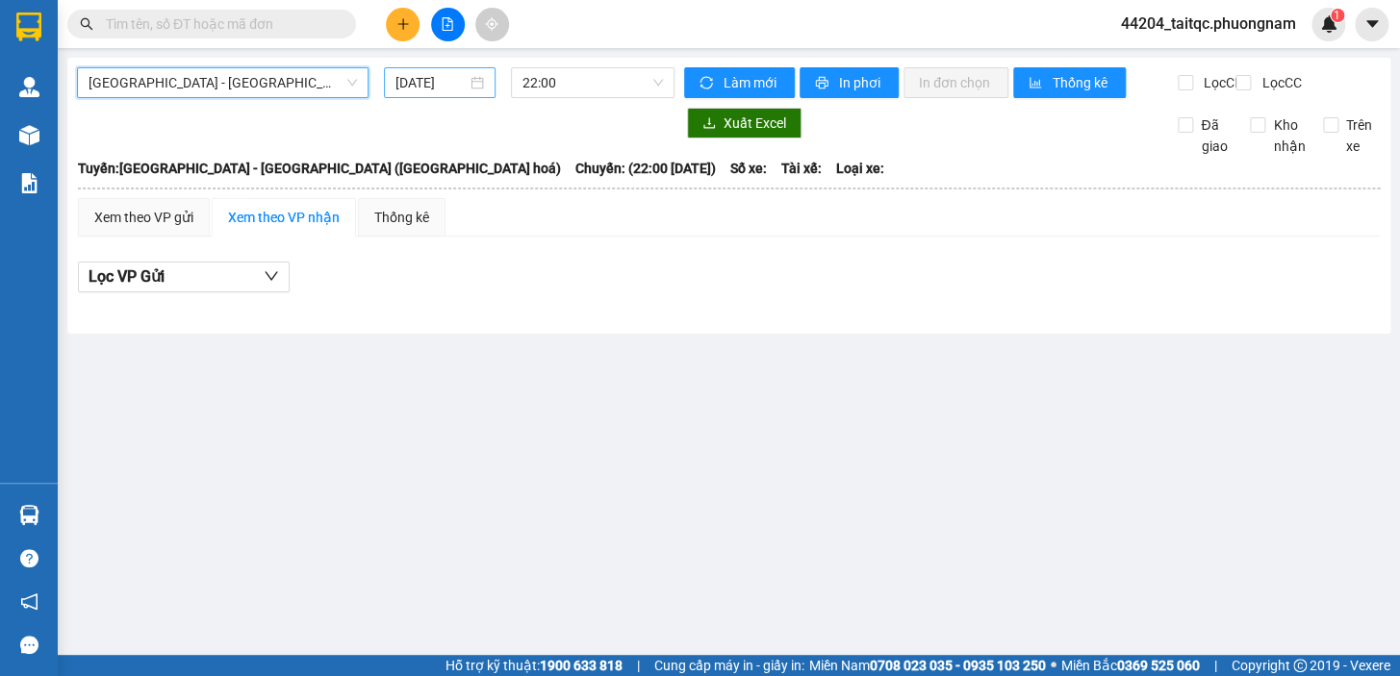
click at [395, 85] on input "[DATE]" at bounding box center [431, 82] width 72 height 21
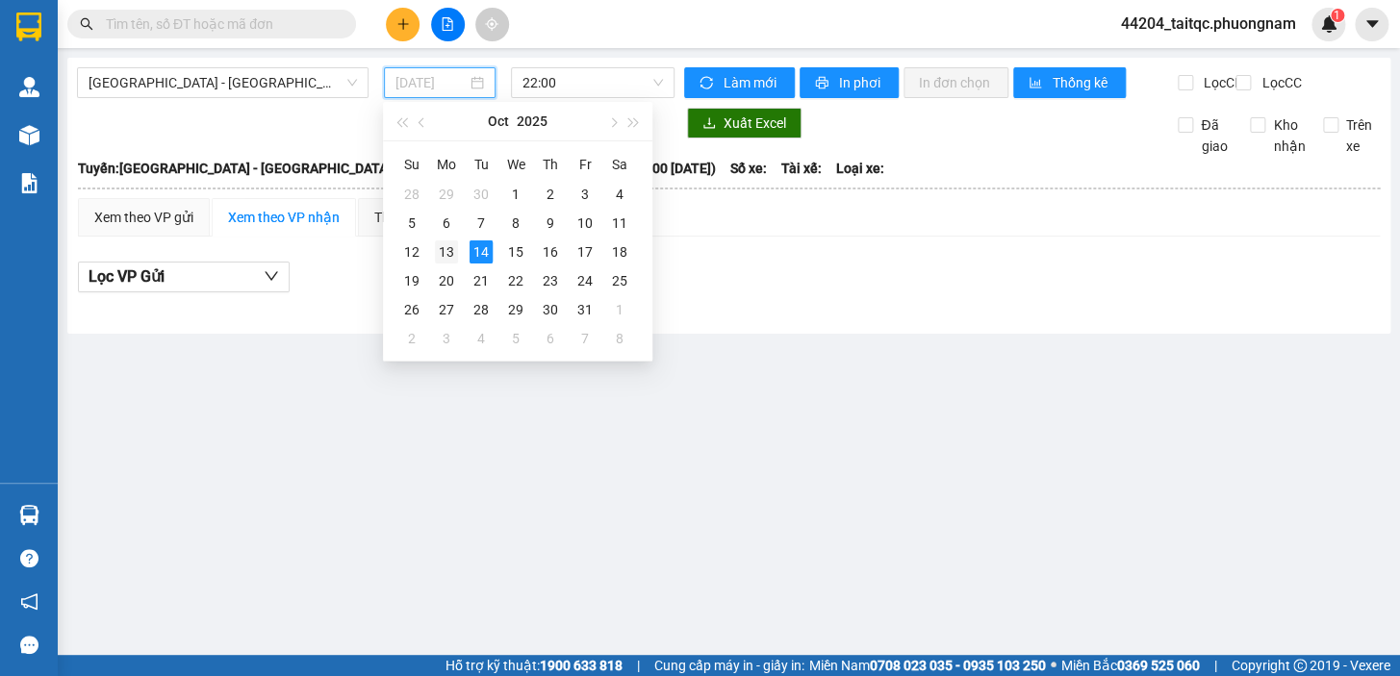
click at [437, 252] on div "13" at bounding box center [446, 252] width 23 height 23
type input "[DATE]"
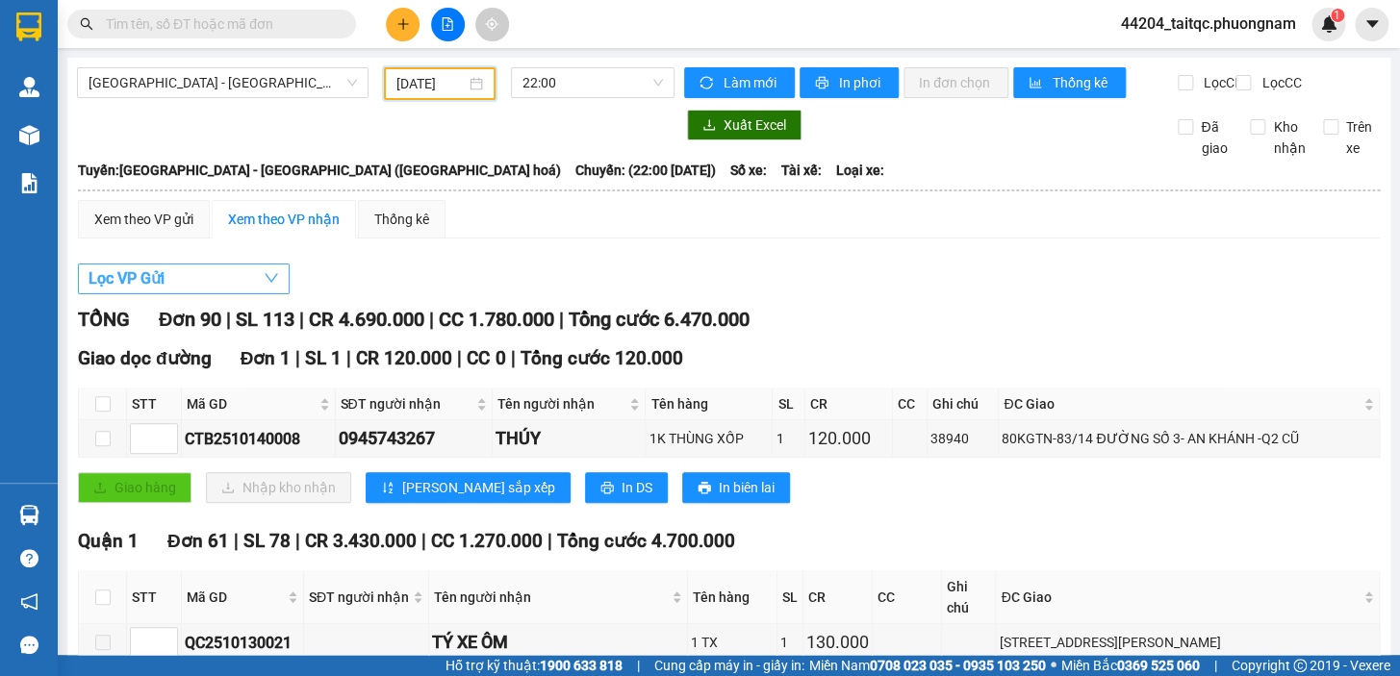
click at [179, 294] on button "Lọc VP Gửi" at bounding box center [184, 279] width 212 height 31
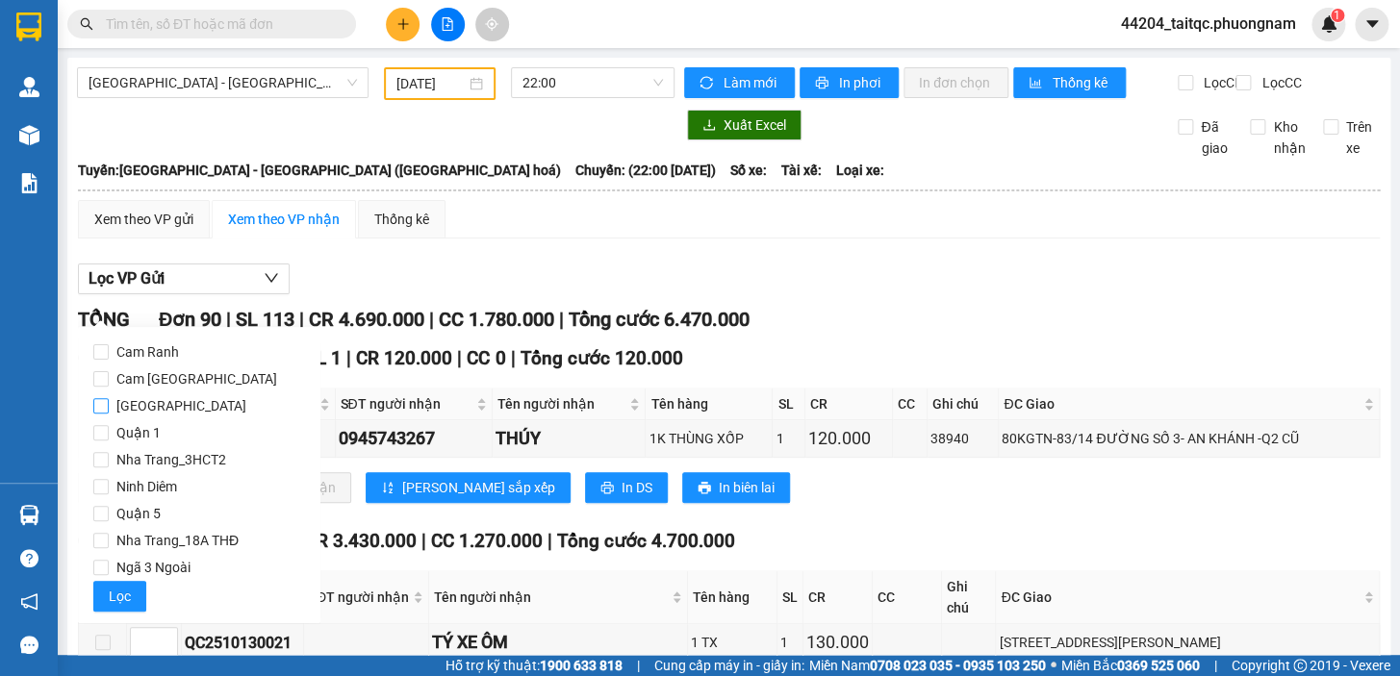
click at [179, 397] on span "[GEOGRAPHIC_DATA]" at bounding box center [181, 406] width 145 height 27
click at [109, 398] on input "[GEOGRAPHIC_DATA]" at bounding box center [100, 405] width 15 height 15
checkbox input "true"
click at [122, 591] on span "Lọc" at bounding box center [120, 596] width 22 height 21
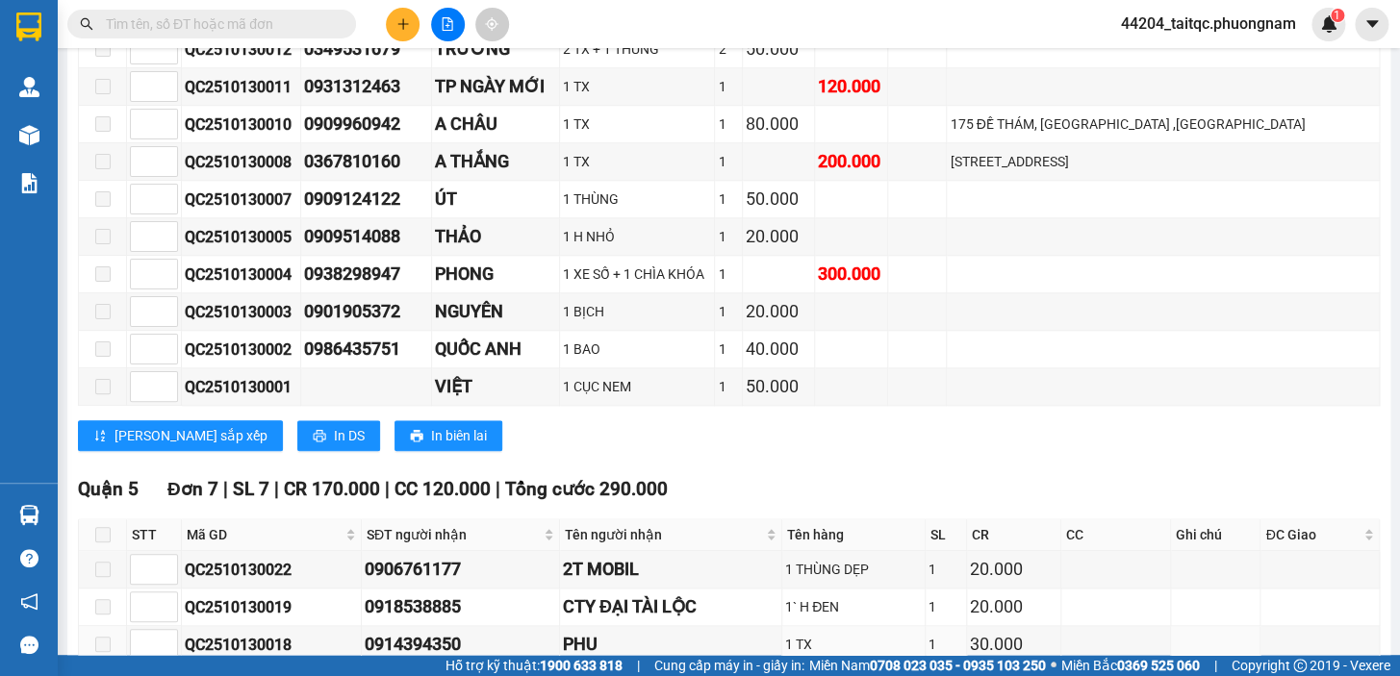
scroll to position [612, 0]
